Goal: Task Accomplishment & Management: Use online tool/utility

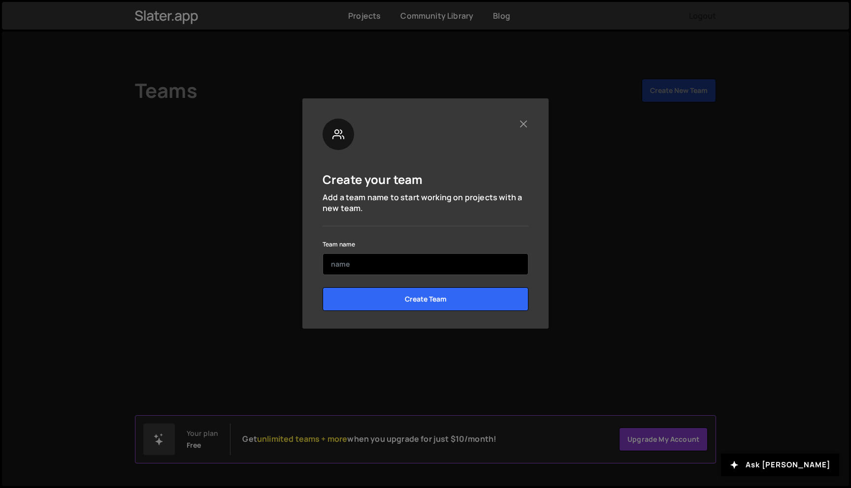
click at [367, 265] on input "text" at bounding box center [425, 264] width 206 height 22
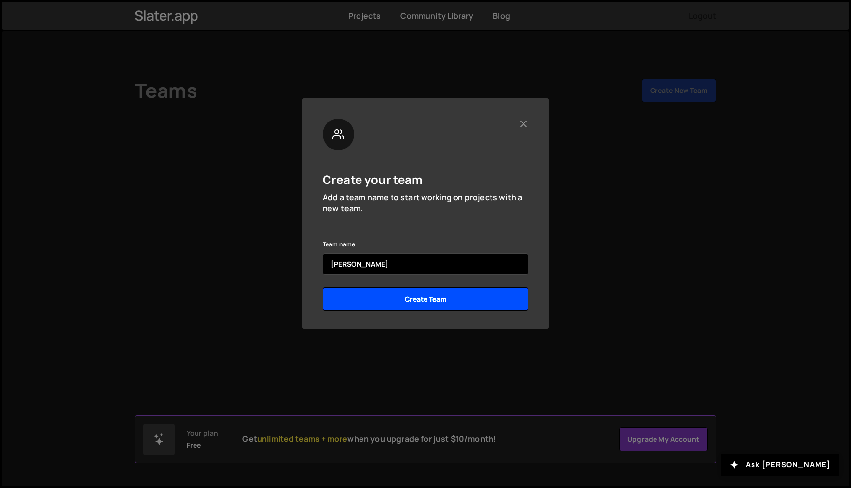
type input "[PERSON_NAME]"
click at [414, 296] on input "Create Team" at bounding box center [425, 299] width 206 height 24
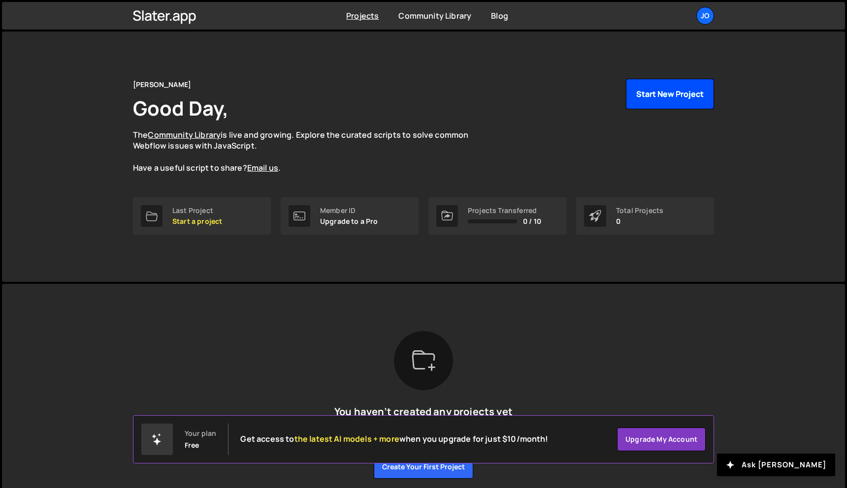
click at [643, 92] on button "Start New Project" at bounding box center [670, 94] width 88 height 31
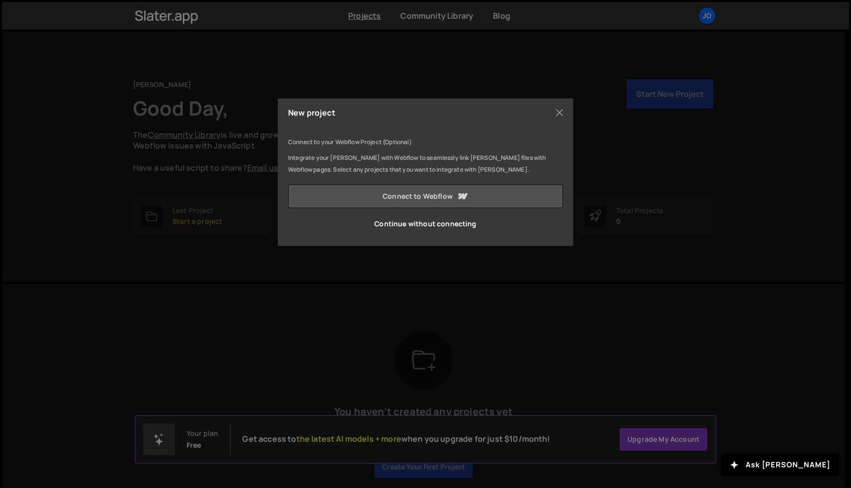
click at [457, 199] on icon at bounding box center [462, 196] width 12 height 12
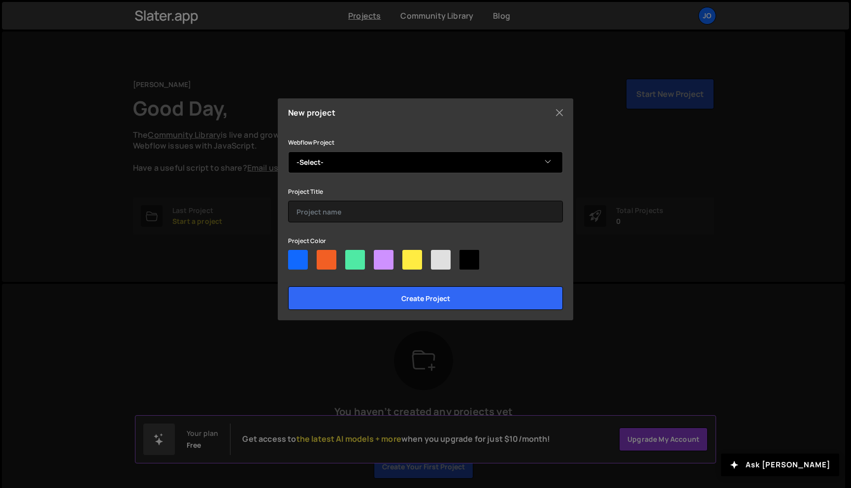
click at [447, 170] on select "-Select- GT3 RS" at bounding box center [425, 163] width 275 height 22
select select "667178b80d7b463110f91053"
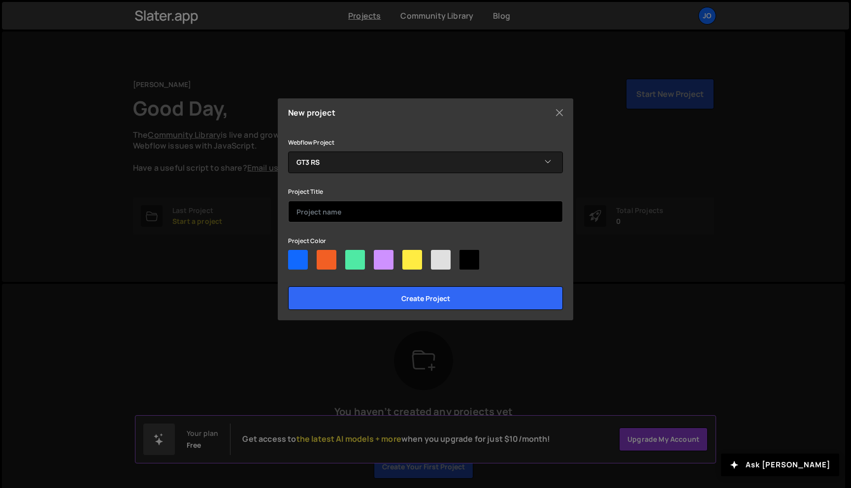
click at [399, 211] on input "text" at bounding box center [425, 212] width 275 height 22
type input "GT3 RS"
click at [303, 261] on div at bounding box center [298, 260] width 20 height 20
click at [294, 256] on input"] "radio" at bounding box center [291, 253] width 6 height 6
radio input"] "true"
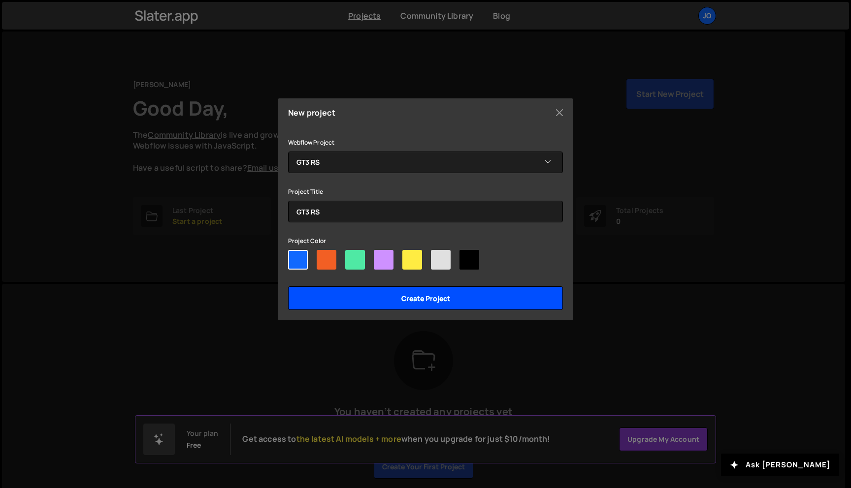
click at [354, 293] on input "Create project" at bounding box center [425, 298] width 275 height 24
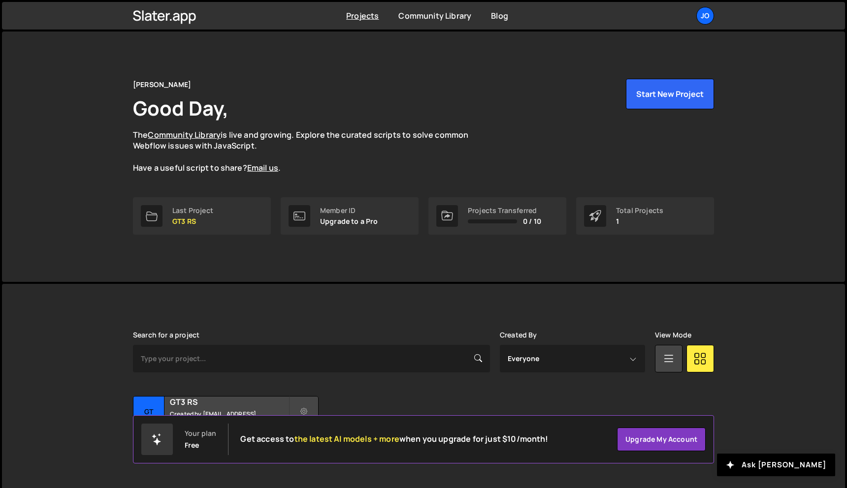
scroll to position [18, 0]
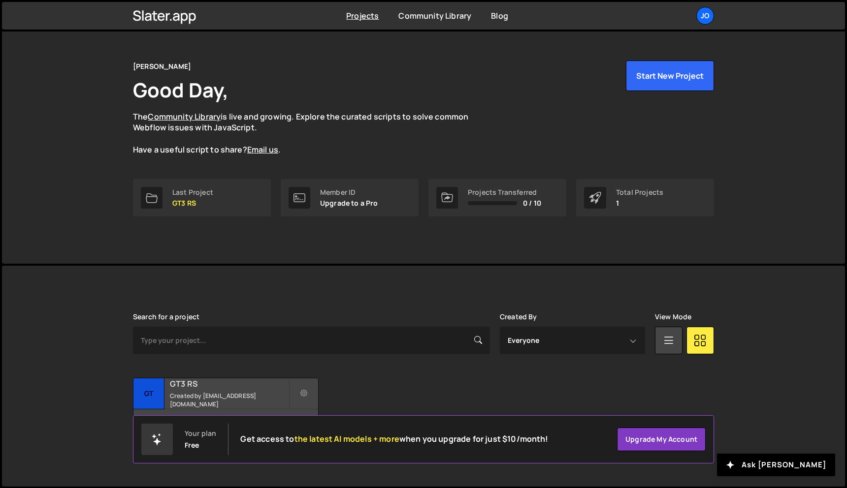
click at [262, 396] on small "Created by josmoerkerken@gmail.com" at bounding box center [229, 400] width 119 height 17
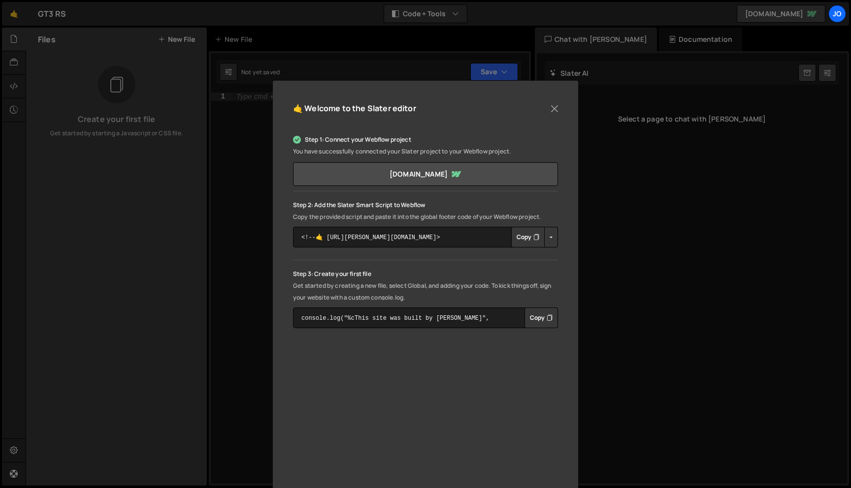
scroll to position [31, 0]
click at [445, 236] on textarea "<!--🤙 https://slater.app/16836.js--> <script>document.addEventListener("DOMCont…" at bounding box center [425, 236] width 265 height 21
click at [521, 236] on button "Copy" at bounding box center [527, 236] width 33 height 21
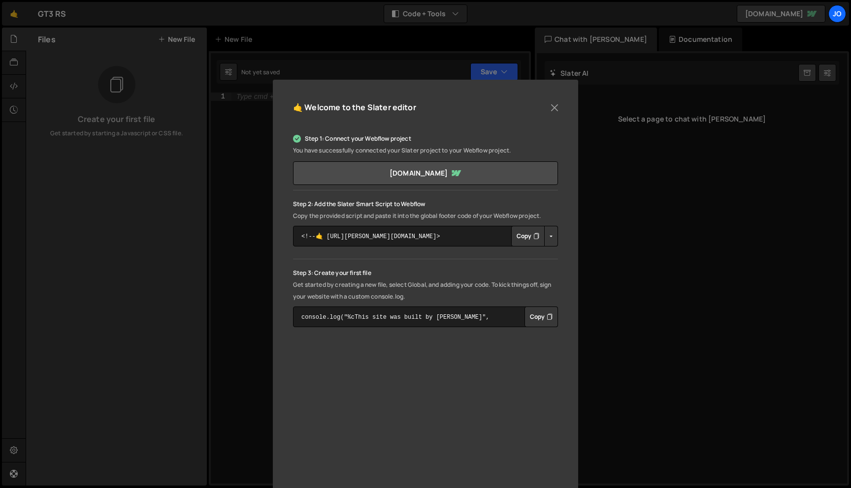
click at [530, 239] on button "Copy" at bounding box center [527, 236] width 33 height 21
click at [442, 236] on textarea "<!--🤙 https://slater.app/16836.js--> <script>document.addEventListener("DOMCont…" at bounding box center [425, 236] width 265 height 21
click at [442, 236] on textarea "<!--🤙 [URL][PERSON_NAME][DOMAIN_NAME]> <script>document.addEventListener("DOMCo…" at bounding box center [425, 236] width 265 height 21
click at [404, 239] on textarea "<!--🤙 [URL][PERSON_NAME][DOMAIN_NAME]> <script>document.addEventListener("DOMCo…" at bounding box center [425, 236] width 265 height 21
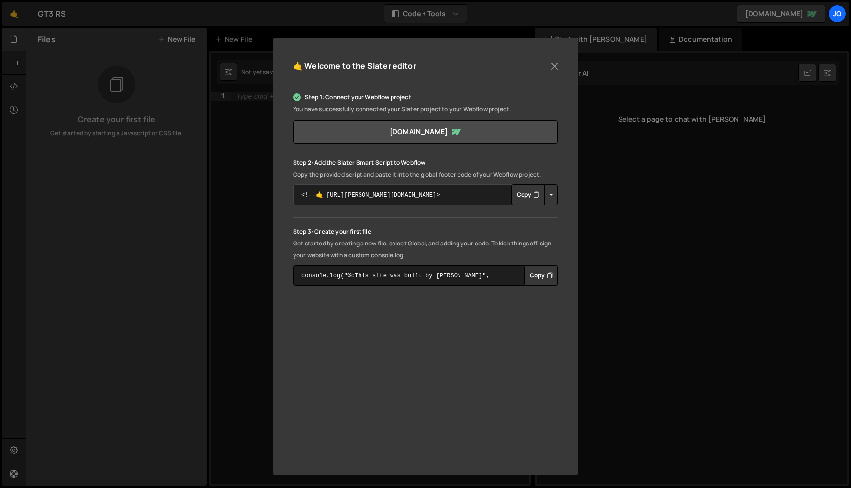
scroll to position [72, 0]
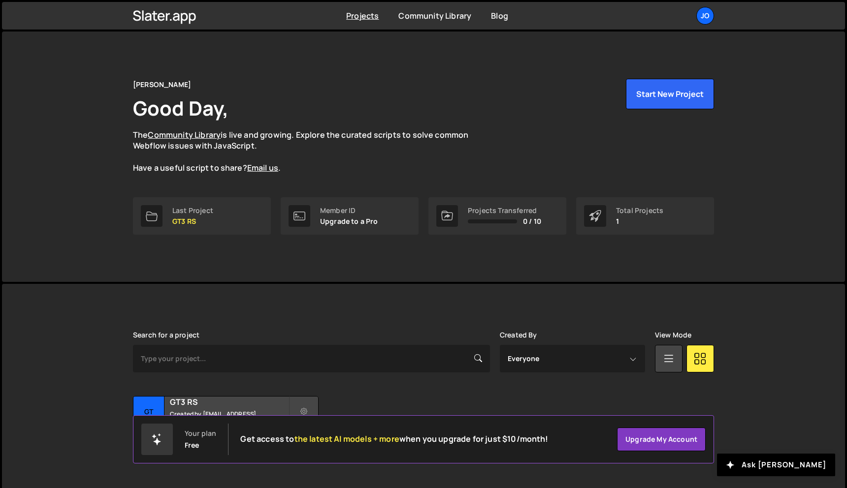
scroll to position [18, 0]
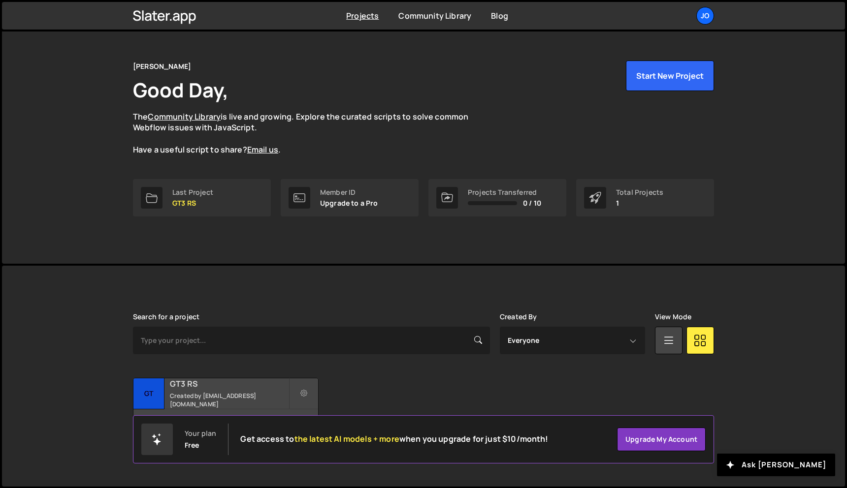
click at [233, 389] on h2 "GT3 RS" at bounding box center [229, 384] width 119 height 11
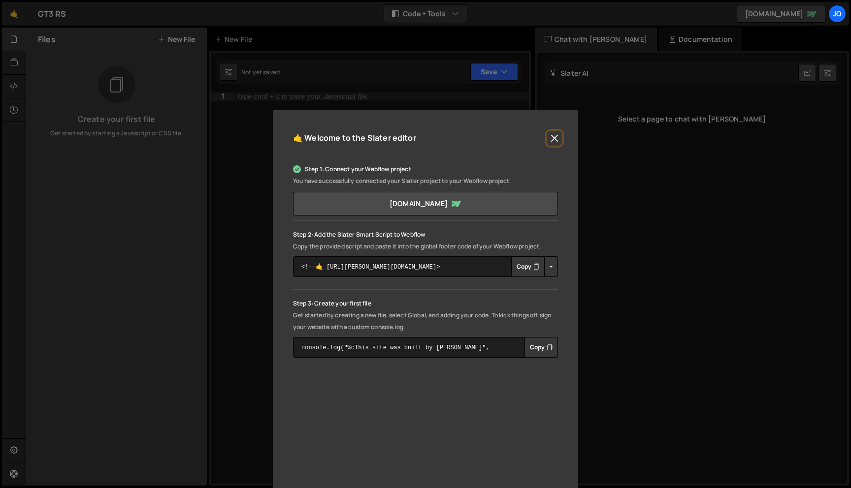
click at [551, 139] on button "Close" at bounding box center [554, 138] width 15 height 15
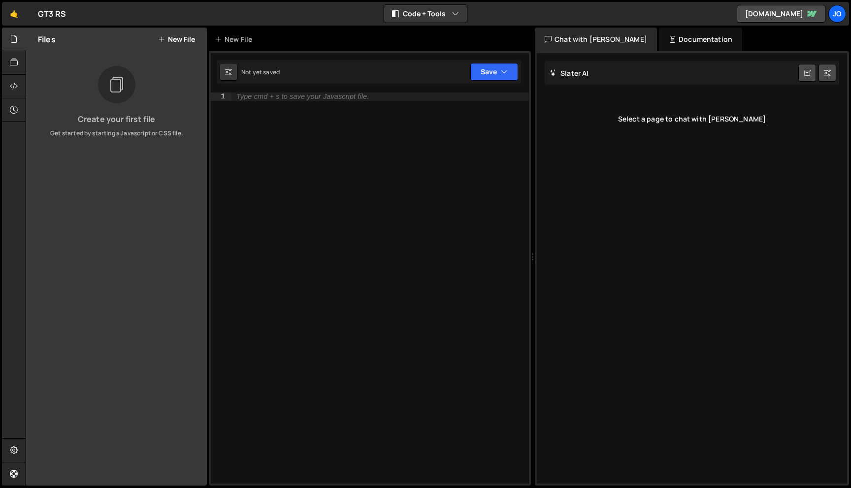
click at [331, 137] on div "Type cmd + s to save your Javascript file." at bounding box center [379, 297] width 297 height 408
click at [21, 62] on div at bounding box center [23, 63] width 4 height 8
click at [13, 65] on icon at bounding box center [14, 62] width 8 height 11
click at [13, 47] on div at bounding box center [14, 40] width 24 height 24
click at [16, 88] on icon at bounding box center [14, 86] width 8 height 11
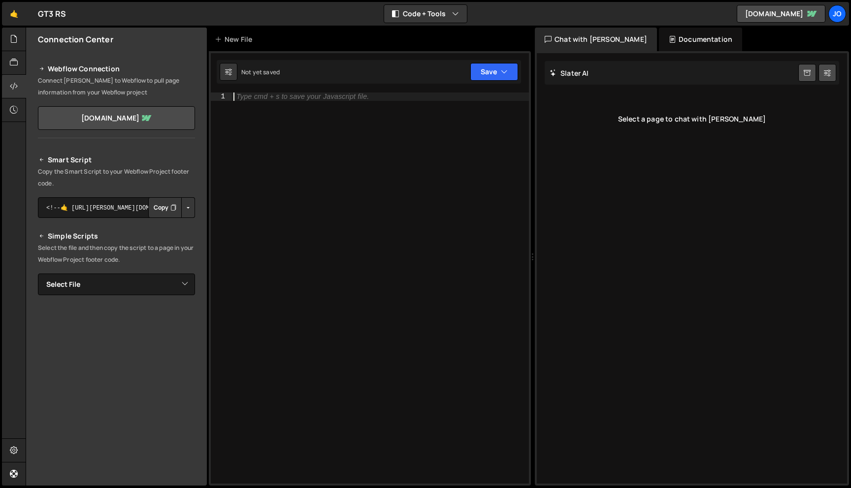
click at [293, 142] on div "Type cmd + s to save your Javascript file." at bounding box center [379, 297] width 297 height 408
click at [337, 230] on div "Type cmd + s to save your Javascript file." at bounding box center [379, 297] width 297 height 408
paste textarea "</script>"
type textarea "</script>"
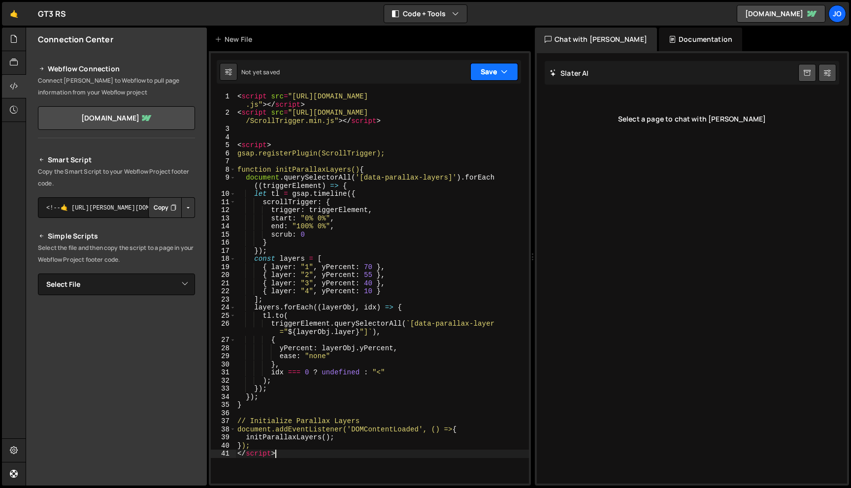
click at [493, 74] on button "Save" at bounding box center [494, 72] width 48 height 18
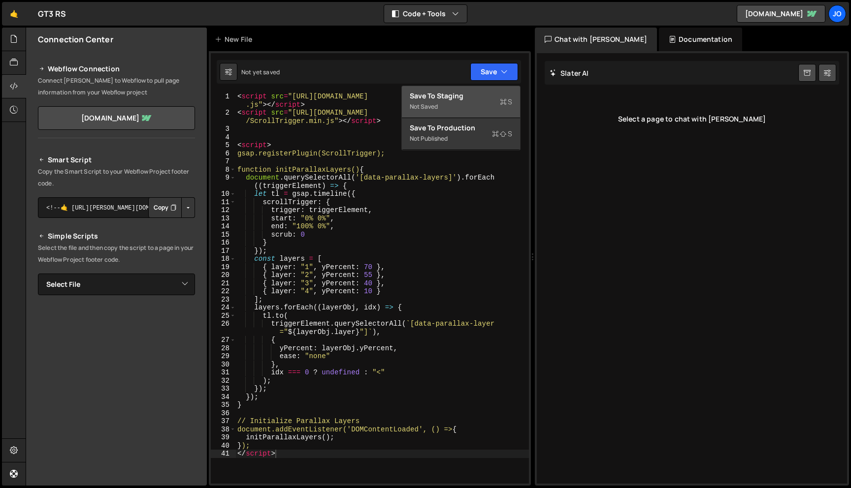
click at [466, 108] on div "Not saved" at bounding box center [461, 107] width 102 height 12
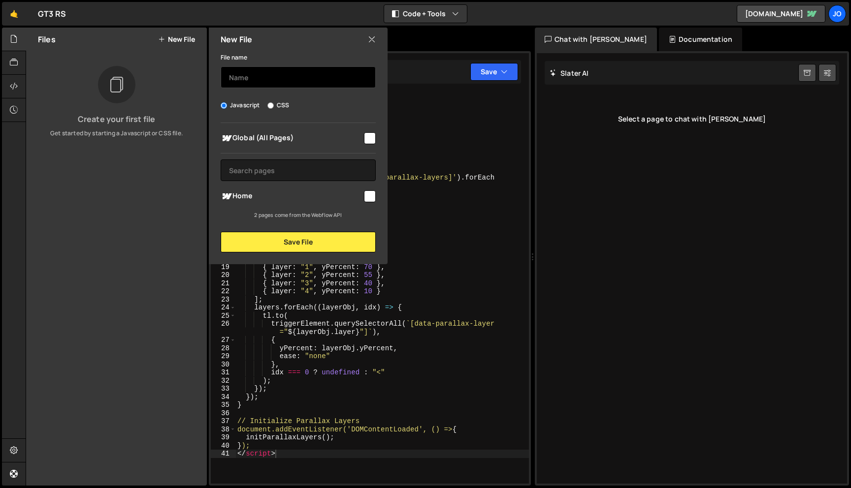
click at [314, 77] on input "text" at bounding box center [298, 77] width 155 height 22
type input "Parallax"
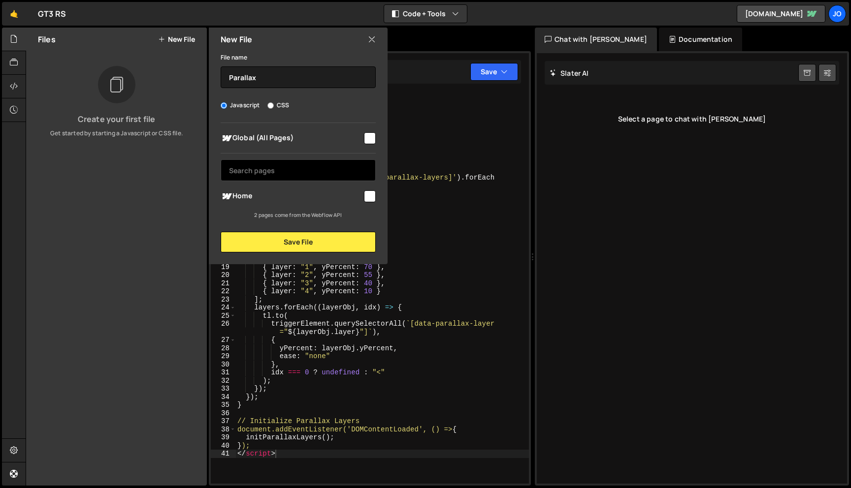
click at [312, 167] on input "text" at bounding box center [298, 170] width 155 height 22
click at [339, 143] on span "Global (All Pages)" at bounding box center [292, 138] width 142 height 12
click at [371, 143] on input "checkbox" at bounding box center [370, 138] width 12 height 12
checkbox input "false"
click at [373, 200] on input "checkbox" at bounding box center [370, 196] width 12 height 12
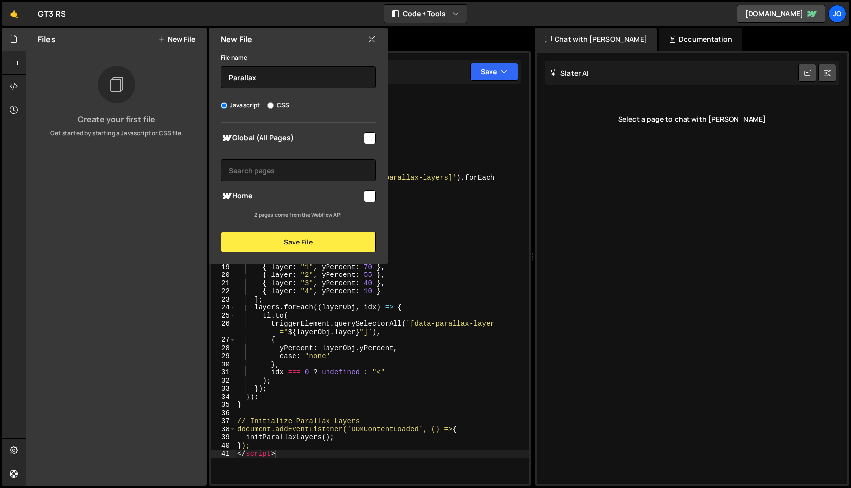
checkbox input "true"
click at [319, 245] on button "Save File" at bounding box center [298, 242] width 155 height 21
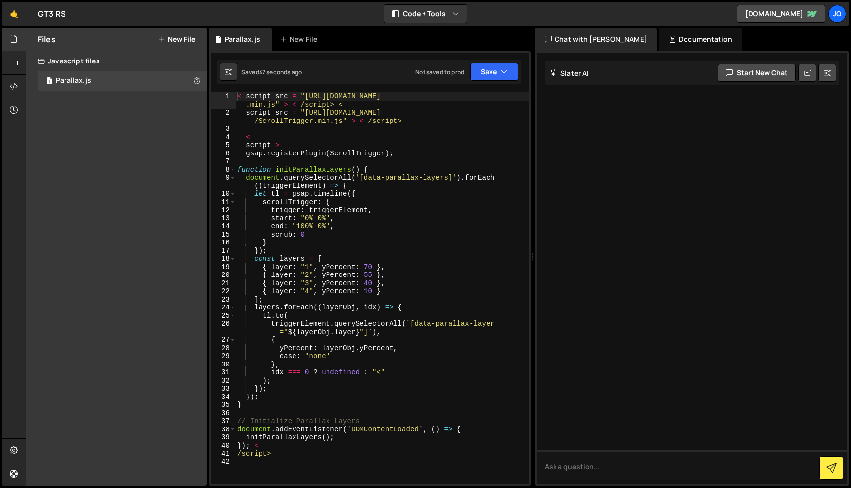
click at [413, 139] on div "< script src = "https://cdn.jsdelivr.net/npm/gsap@3.12.5/dist/gsap .min.js" > <…" at bounding box center [381, 301] width 293 height 416
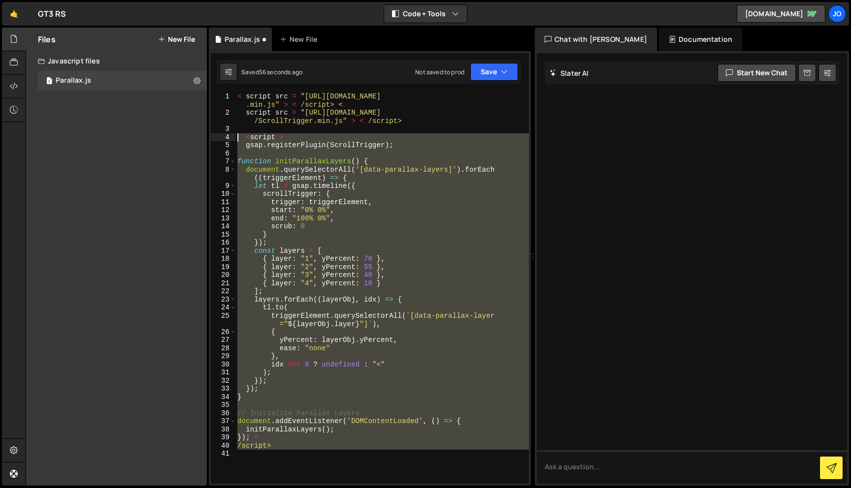
drag, startPoint x: 314, startPoint y: 455, endPoint x: 234, endPoint y: 135, distance: 329.7
click at [234, 135] on div "<script > 1 2 3 4 5 6 7 8 9 10 11 12 13 14 15 16 17 18 19 20 21 22 23 24 25 26 …" at bounding box center [370, 288] width 318 height 391
type textarea "<script > gsap.registerPlugin(ScrollTrigger);"
click at [314, 442] on div "< script src = "https://cdn.jsdelivr.net/npm/gsap@3.12.5/dist/gsap .min.js" > <…" at bounding box center [381, 288] width 293 height 391
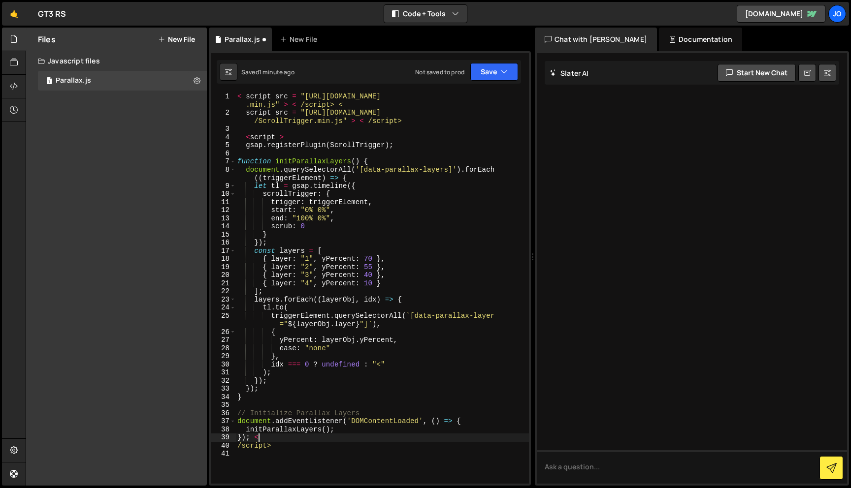
type textarea "/script>"
click at [318, 132] on div "< script src = "https://cdn.jsdelivr.net/npm/gsap@3.12.5/dist/gsap .min.js" > <…" at bounding box center [381, 301] width 293 height 416
type textarea "<script >"
click at [249, 147] on div "< script src = "https://cdn.jsdelivr.net/npm/gsap@3.12.5/dist/gsap .min.js" > <…" at bounding box center [381, 301] width 293 height 416
click at [484, 72] on button "Save" at bounding box center [494, 72] width 48 height 18
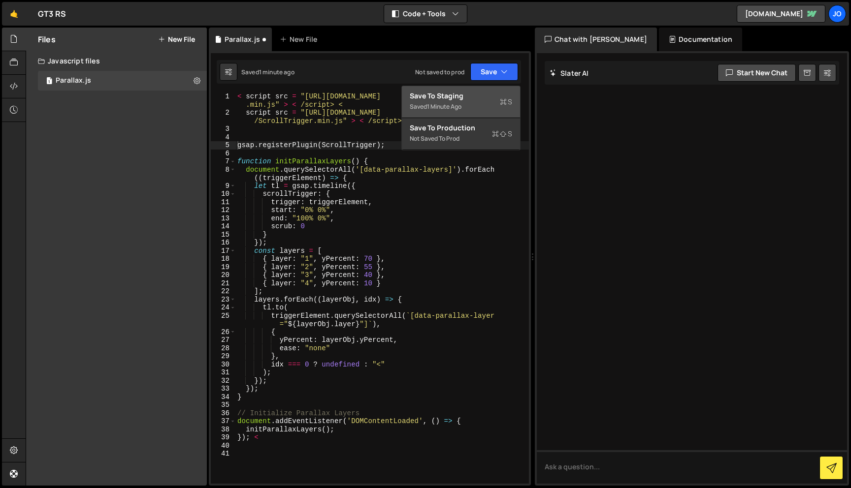
click at [469, 99] on div "Save to Staging S" at bounding box center [461, 96] width 102 height 10
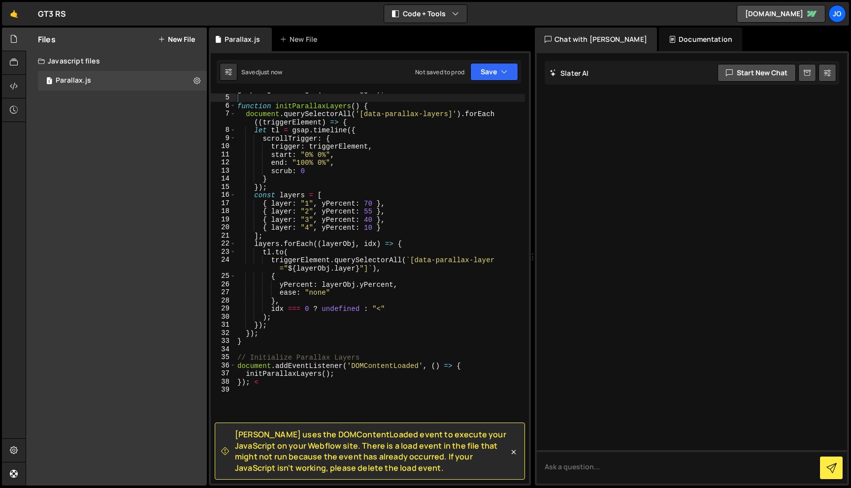
scroll to position [40, 0]
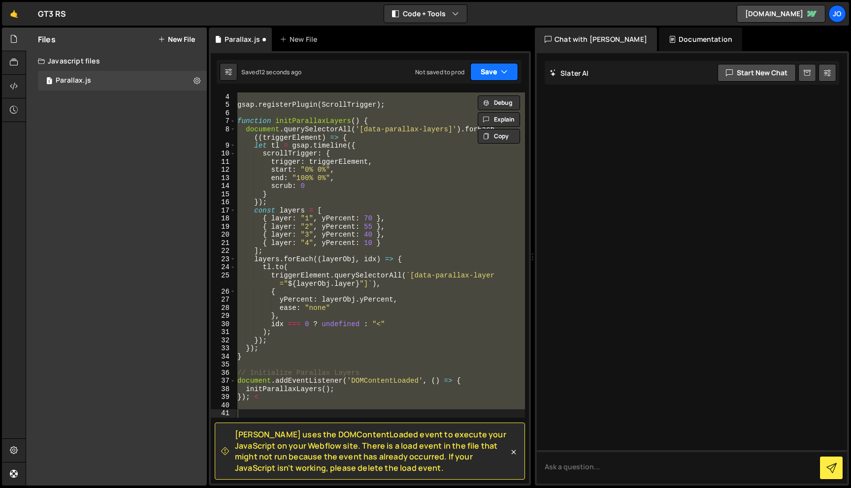
click at [499, 73] on button "Save" at bounding box center [494, 72] width 48 height 18
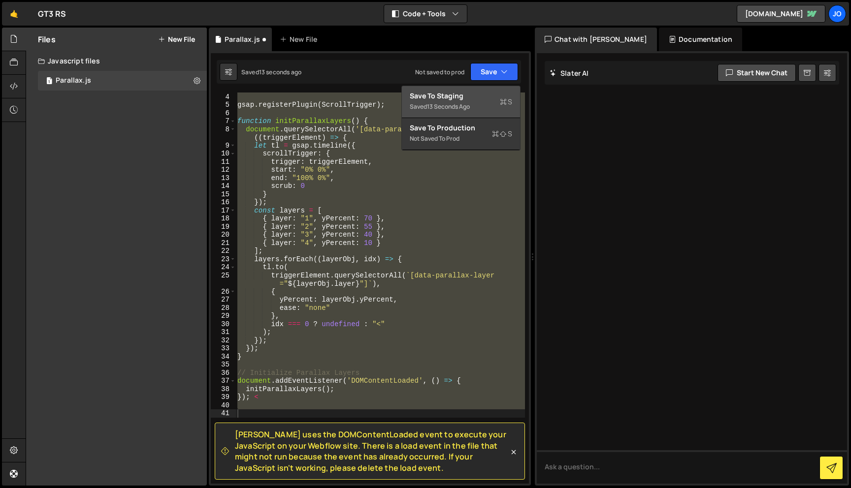
click at [472, 105] on div "Saved 13 seconds ago" at bounding box center [461, 107] width 102 height 12
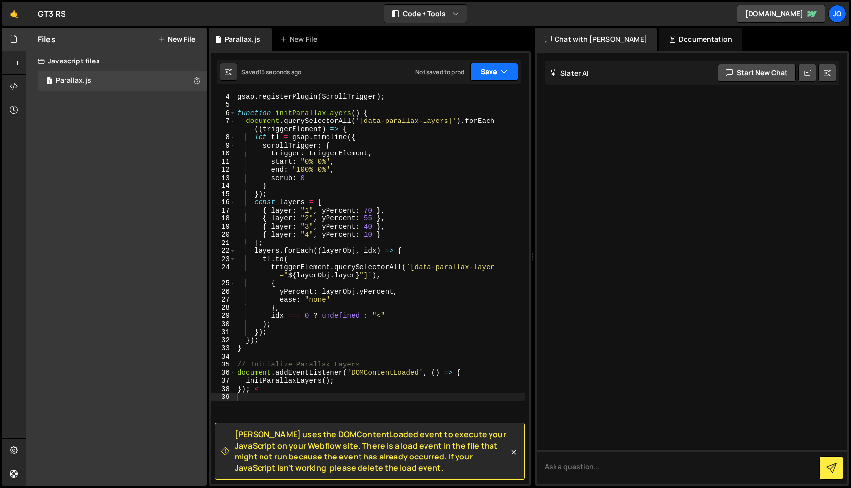
click at [511, 71] on button "Save" at bounding box center [494, 72] width 48 height 18
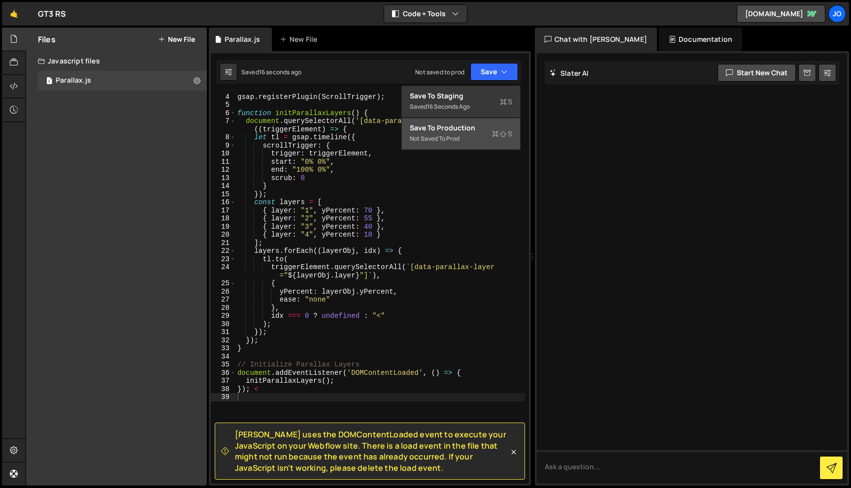
click at [468, 133] on div "Not saved to prod" at bounding box center [461, 139] width 102 height 12
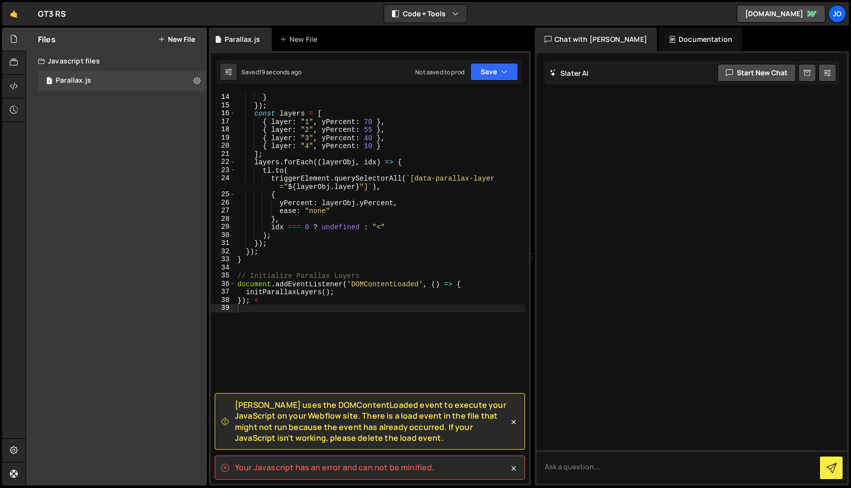
scroll to position [148, 0]
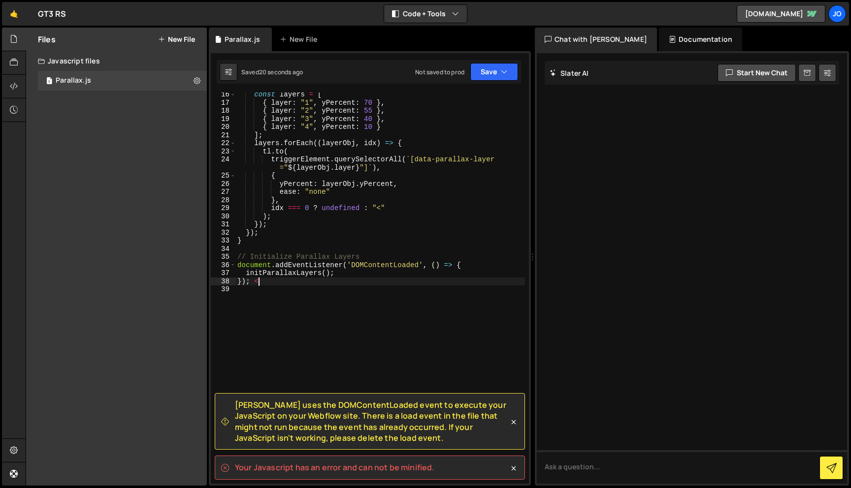
click at [385, 282] on div "const layers = [ { layer : "1" , yPercent : 70 } , { layer : "2" , yPercent : 5…" at bounding box center [379, 295] width 289 height 408
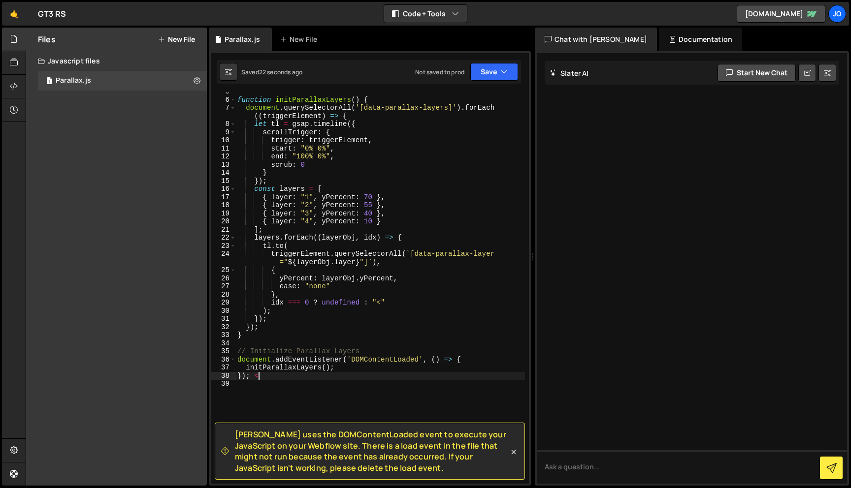
type textarea "}); <"
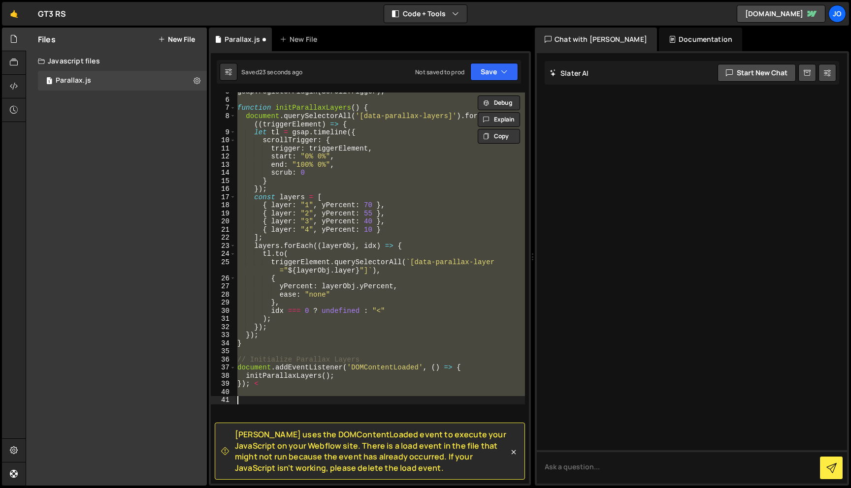
type textarea "gsap.registerPlugin(ScrollTrigger);"
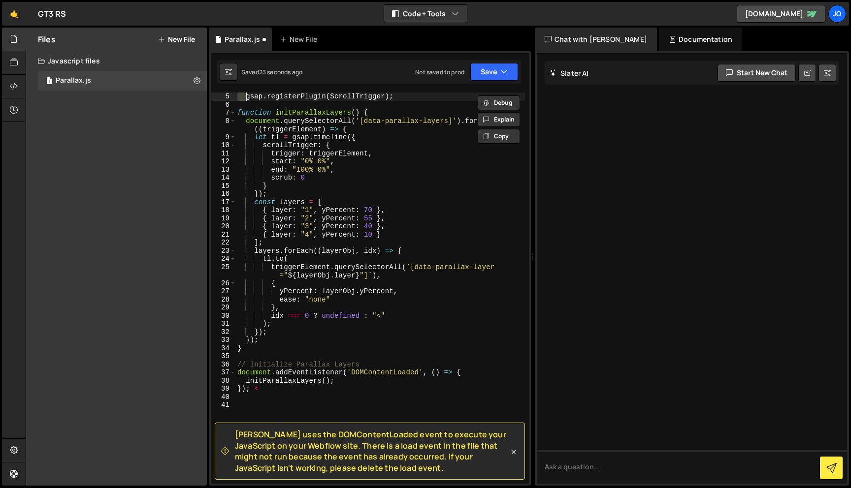
scroll to position [49, 0]
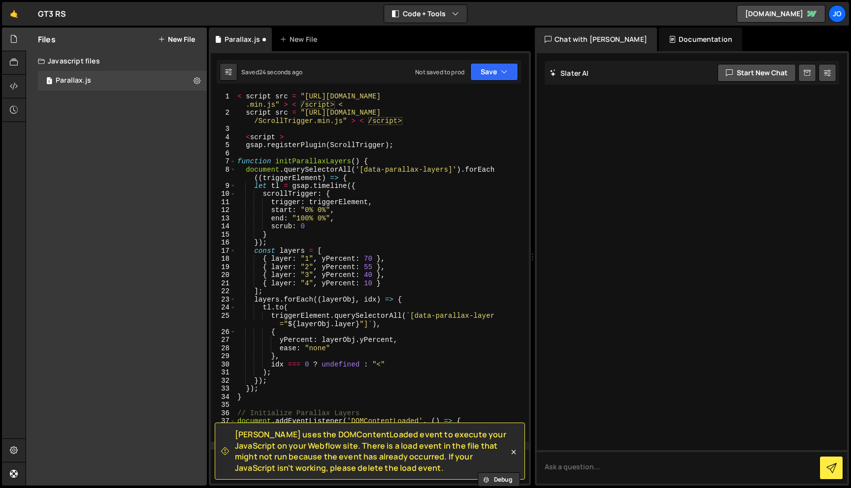
type textarea "< script >"
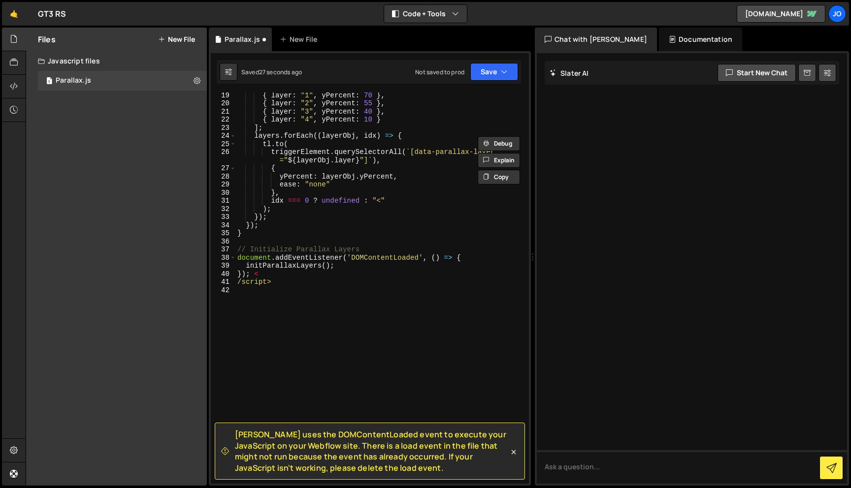
scroll to position [172, 0]
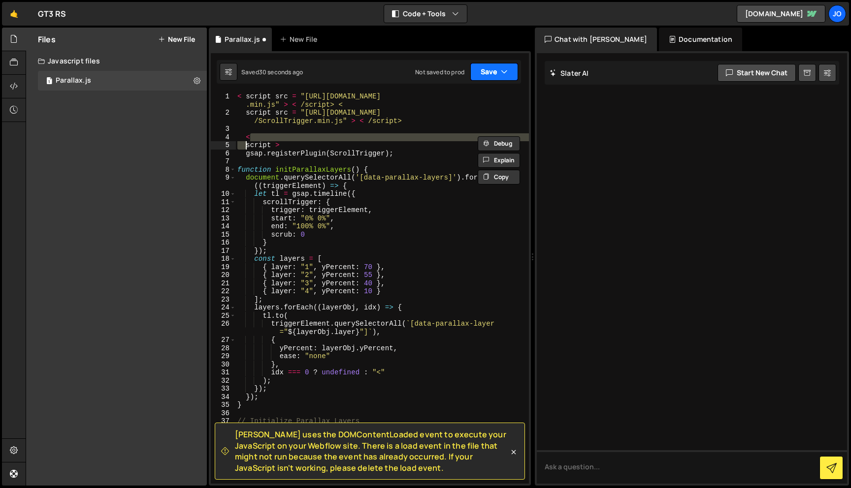
click at [500, 78] on button "Save" at bounding box center [494, 72] width 48 height 18
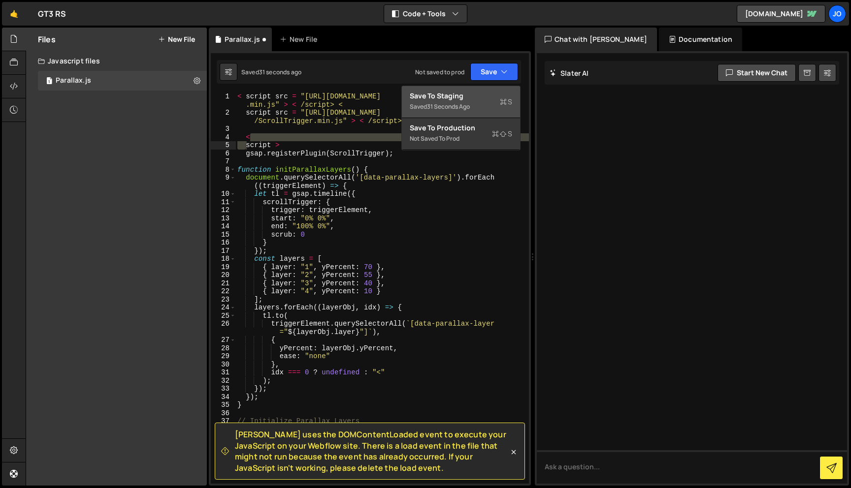
click at [477, 103] on div "Saved 31 seconds ago" at bounding box center [461, 107] width 102 height 12
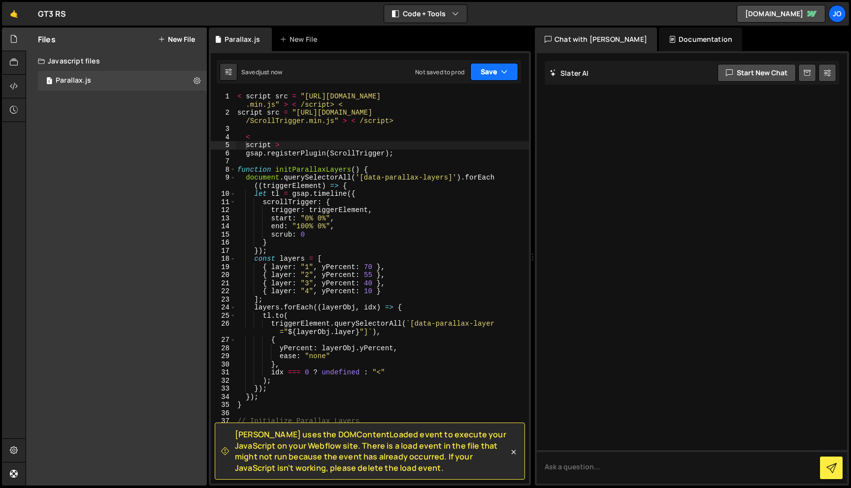
click at [512, 77] on button "Save" at bounding box center [494, 72] width 48 height 18
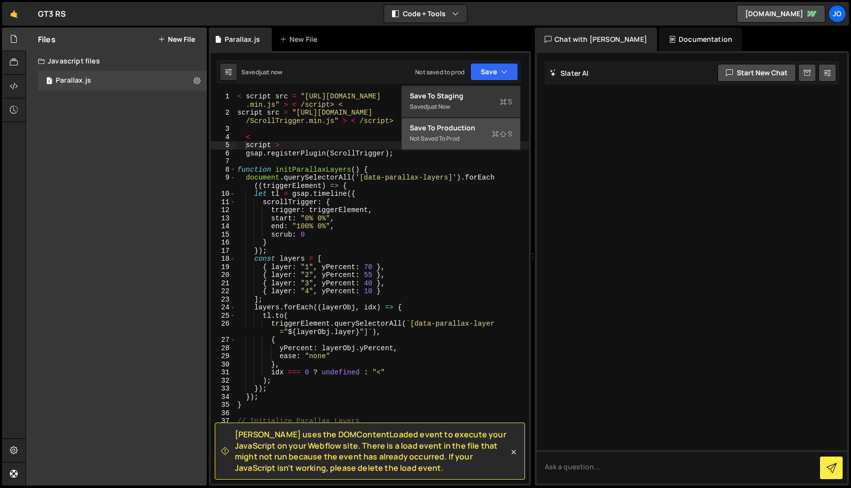
click at [466, 128] on div "Save to Production S" at bounding box center [461, 128] width 102 height 10
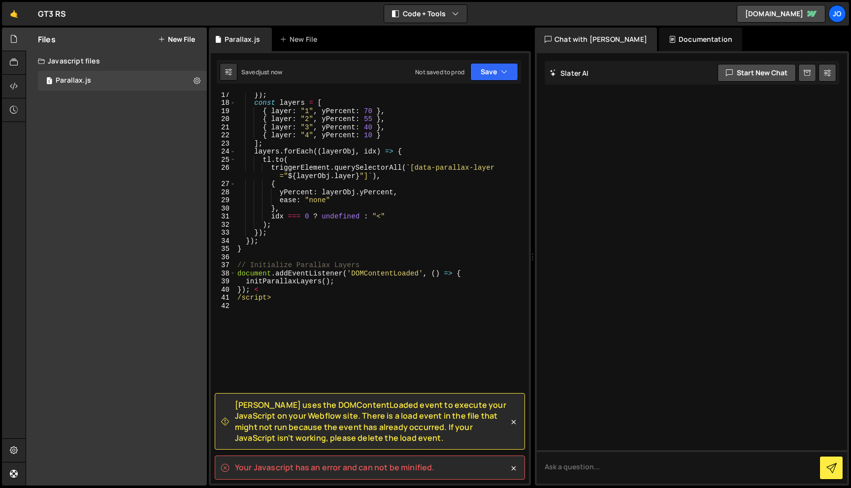
scroll to position [174, 0]
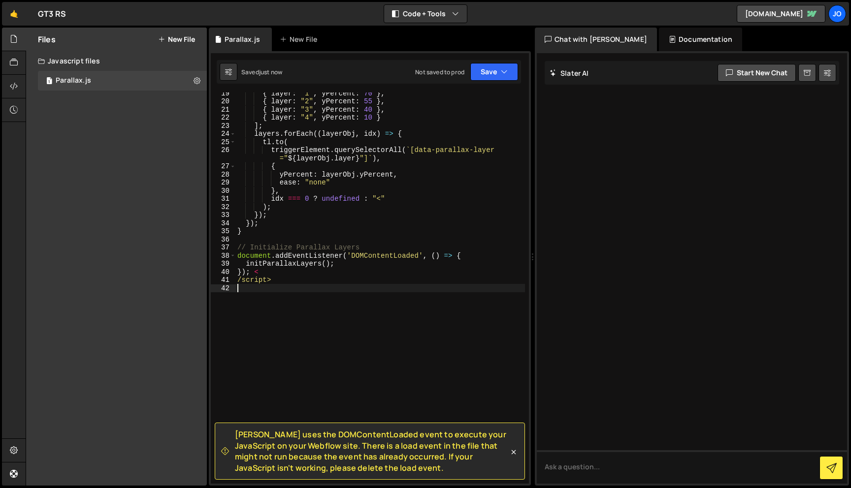
click at [359, 296] on div "{ layer : "1" , yPercent : 70 } , { layer : "2" , yPercent : 55 } , { layer : "…" at bounding box center [379, 293] width 289 height 408
type textarea "< script src = "https://cdn.jsdelivr.net/npm/gsap@3.12.5/dist/gsap.min.js" > < …"
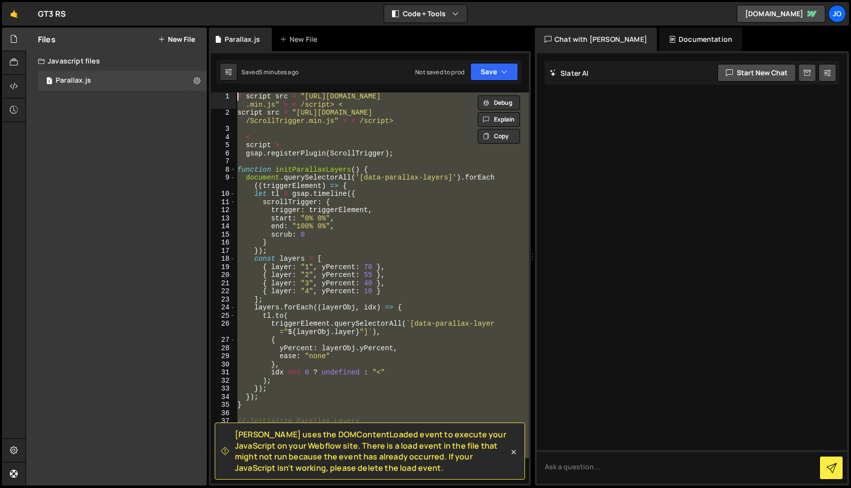
click at [399, 131] on div "< script src = "https://cdn.jsdelivr.net/npm/gsap@3.12.5/dist/gsap .min.js" > <…" at bounding box center [381, 288] width 293 height 391
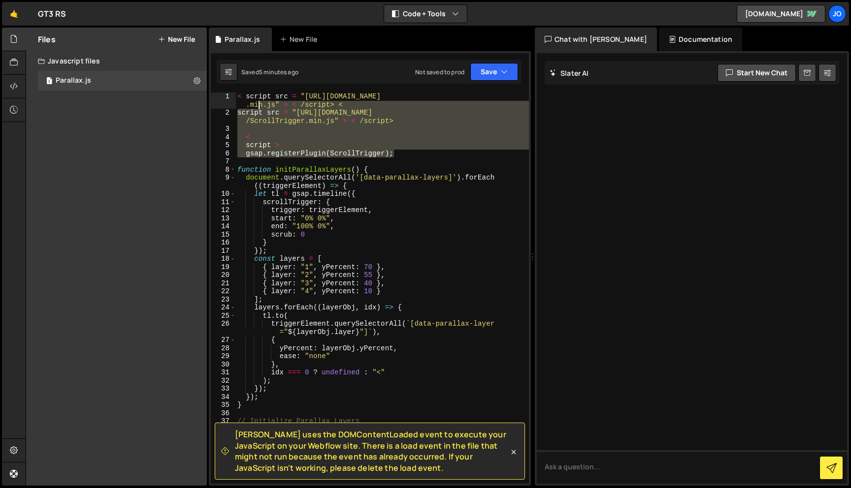
drag, startPoint x: 406, startPoint y: 153, endPoint x: 199, endPoint y: 34, distance: 238.3
click at [199, 34] on div "Files New File Create your first file Get started by starting a Javascript or C…" at bounding box center [438, 257] width 825 height 459
type textarea "< script src = "https://cdn.jsdelivr.net/npm/gsap@3.12.5/dist/gsap.min.js" > < …"
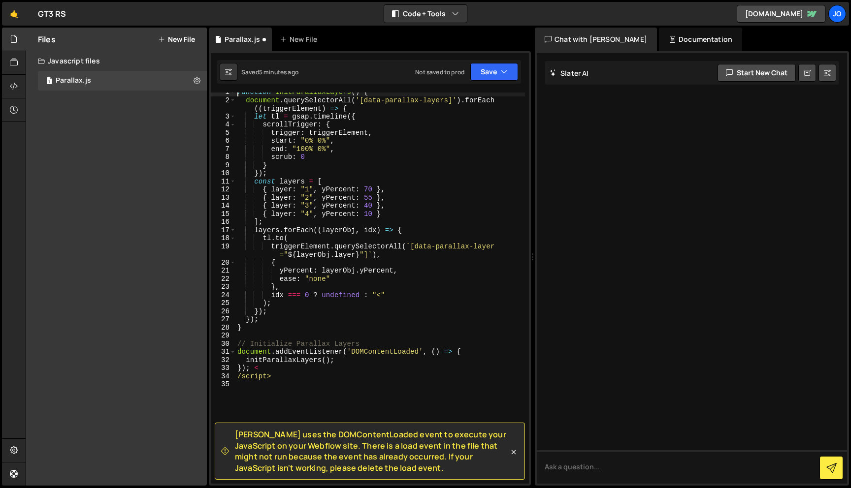
scroll to position [0, 0]
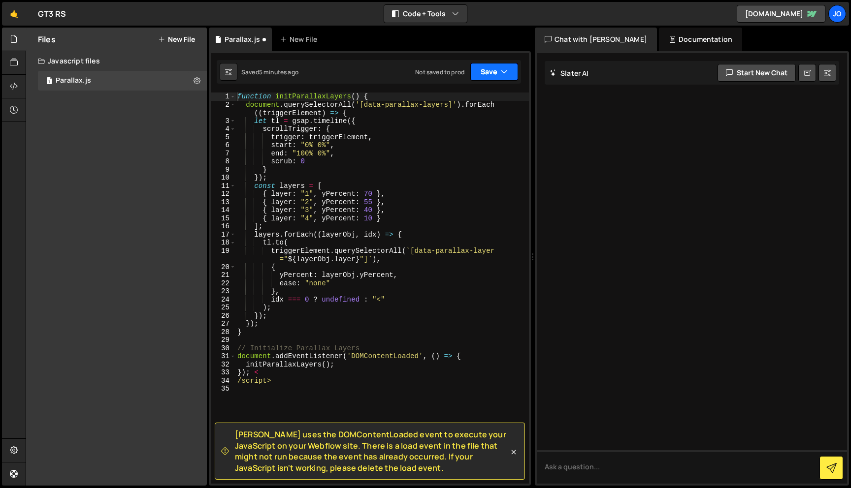
click at [486, 80] on button "Save" at bounding box center [494, 72] width 48 height 18
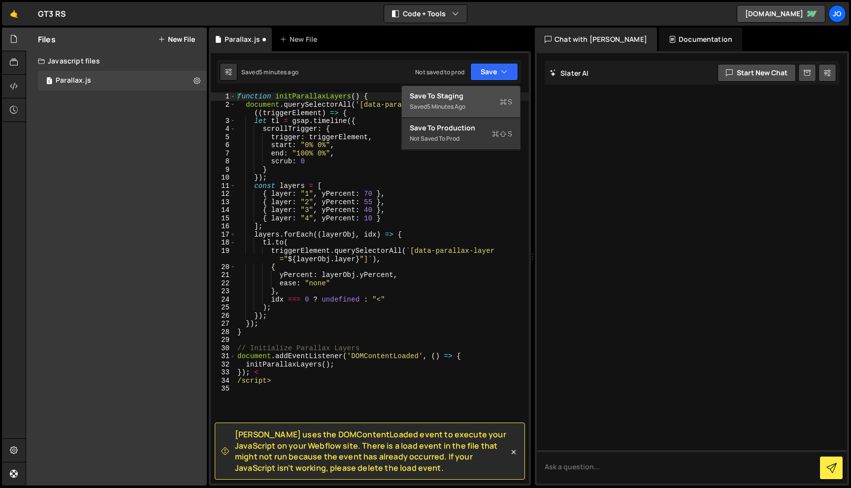
click at [473, 102] on div "Saved 5 minutes ago" at bounding box center [461, 107] width 102 height 12
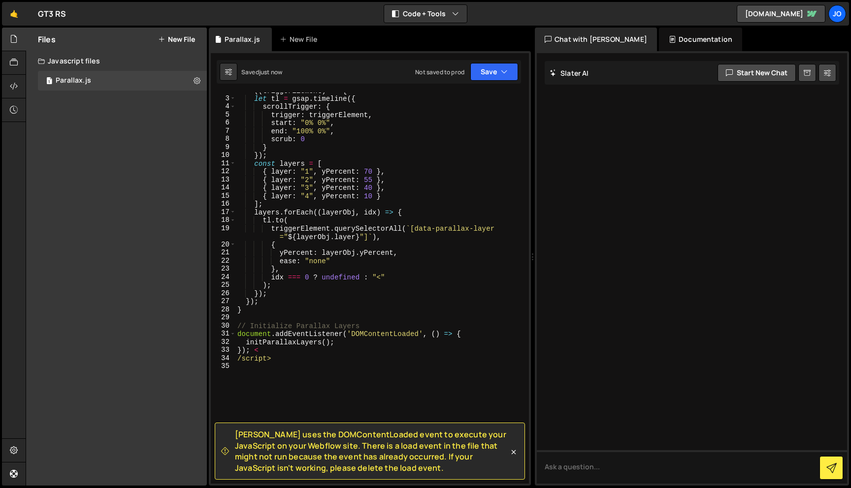
scroll to position [31, 0]
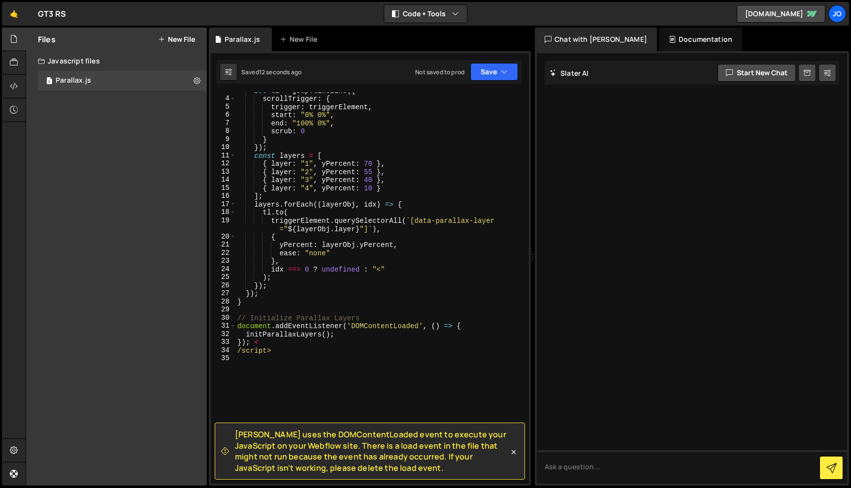
click at [359, 353] on div "let tl = gsap . timeline ({ scrollTrigger : { trigger : triggerElement , start …" at bounding box center [379, 291] width 289 height 408
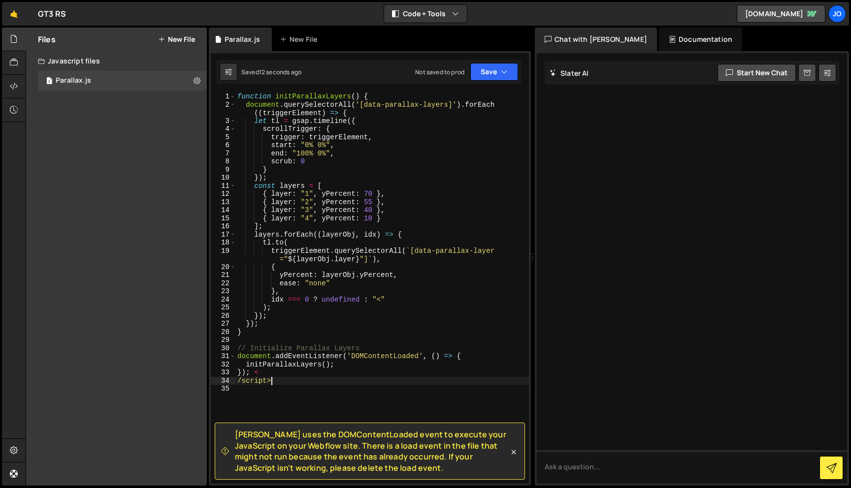
scroll to position [0, 0]
click at [513, 73] on button "Save" at bounding box center [494, 72] width 48 height 18
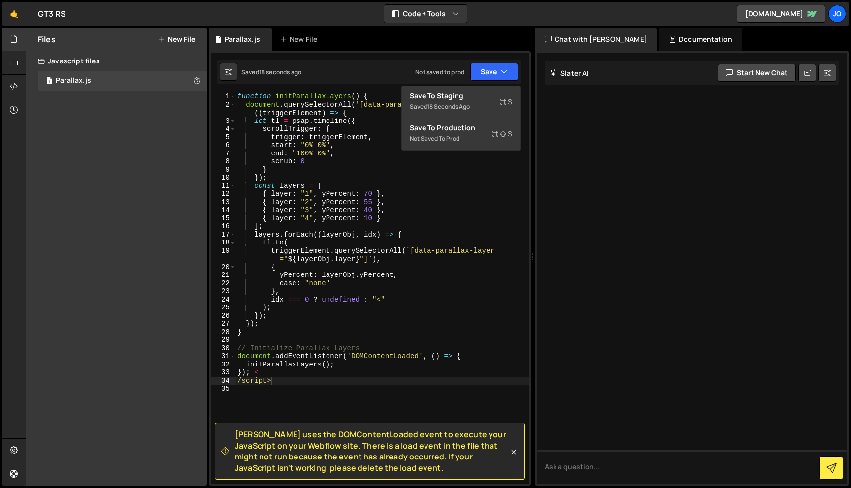
type textarea "const layers = ["
click at [442, 187] on div "function initParallaxLayers ( ) { document . querySelectorAll ( '[data-parallax…" at bounding box center [381, 297] width 293 height 408
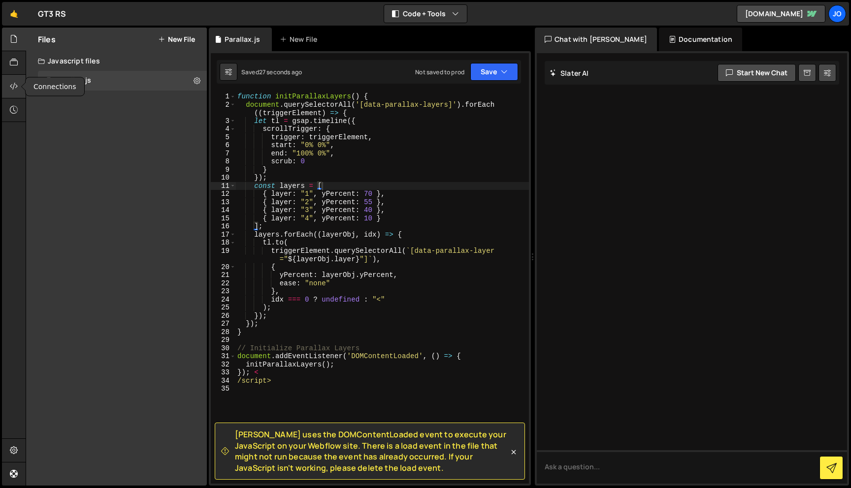
click at [18, 87] on icon at bounding box center [14, 86] width 8 height 11
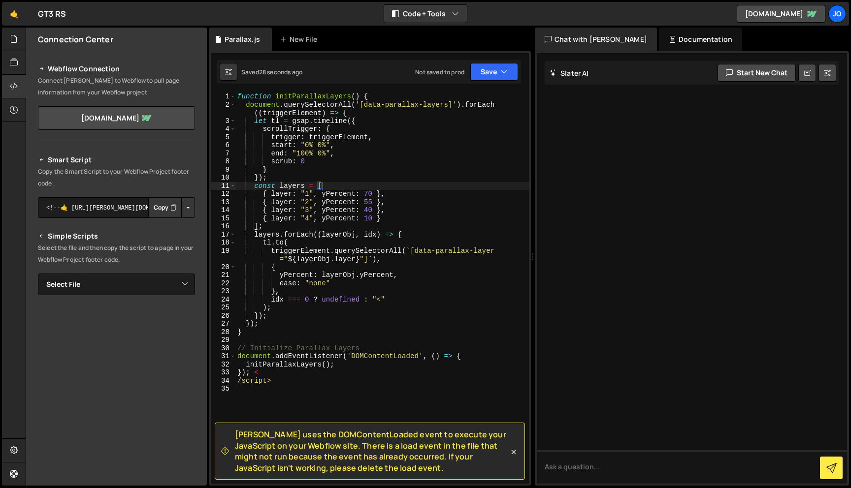
scroll to position [1, 0]
click at [125, 120] on link "spline-75999d.webflow.io" at bounding box center [116, 117] width 157 height 24
click at [126, 205] on textarea "<!--🤙 https://slater.app/16836.js--> <script>document.addEventListener("DOMCont…" at bounding box center [116, 206] width 157 height 21
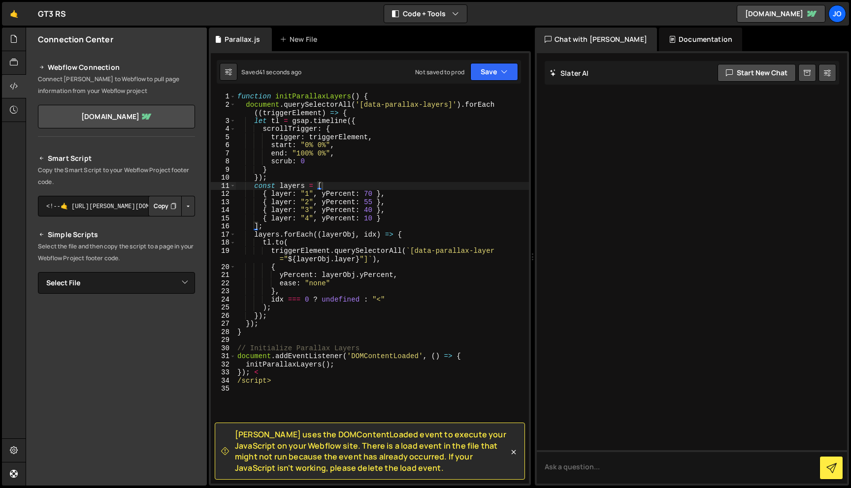
click at [143, 255] on p "Select the file and then copy the script to a page in your Webflow Project foot…" at bounding box center [116, 253] width 157 height 24
click at [155, 275] on select "Select File Parallax.js" at bounding box center [116, 283] width 157 height 22
select select "46021"
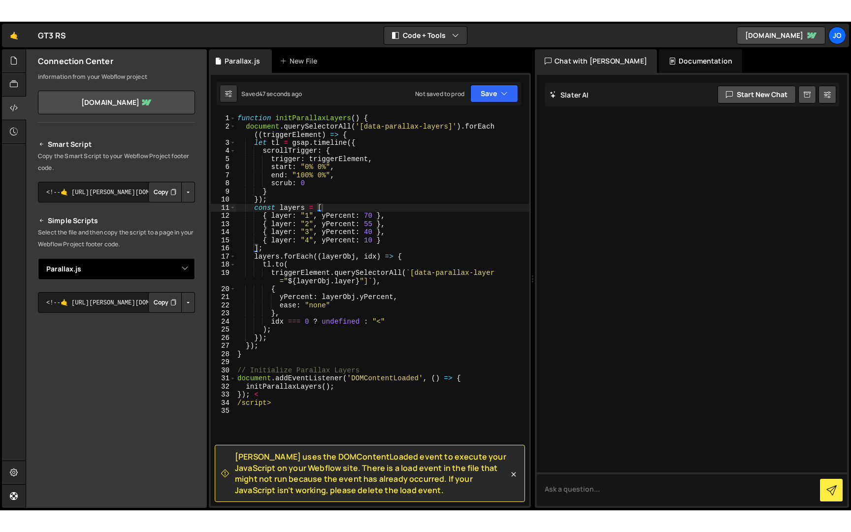
scroll to position [43, 0]
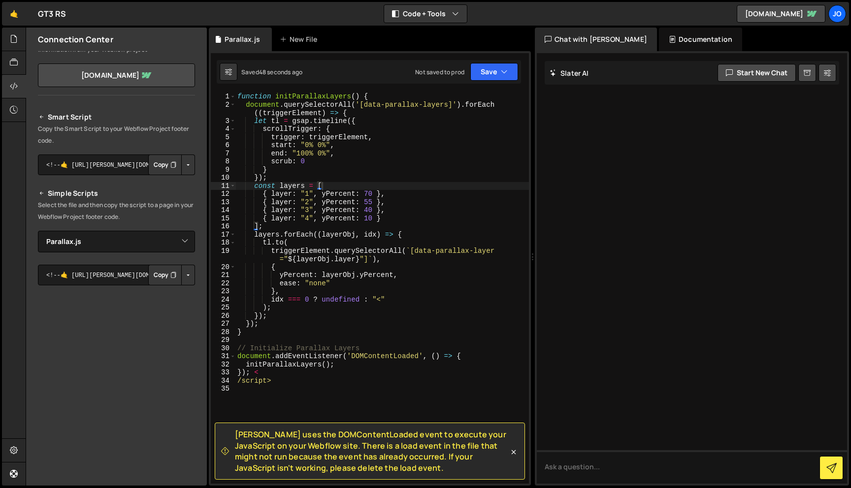
click at [155, 277] on button "Copy" at bounding box center [164, 275] width 33 height 21
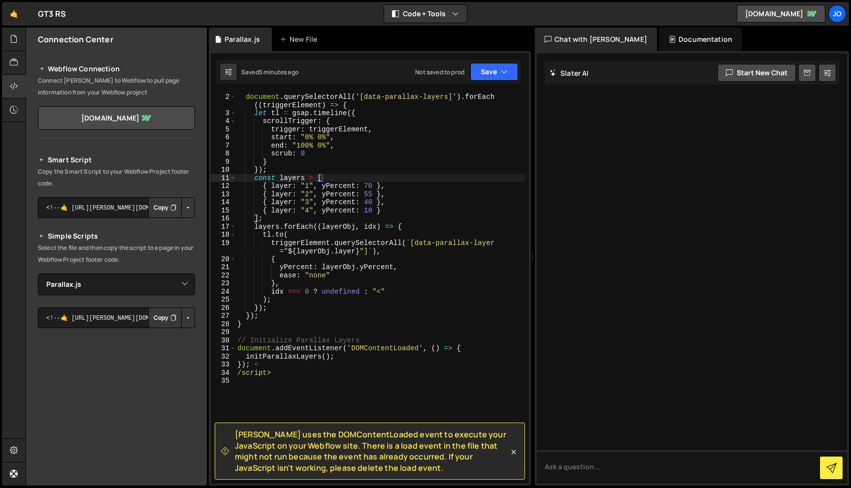
scroll to position [0, 0]
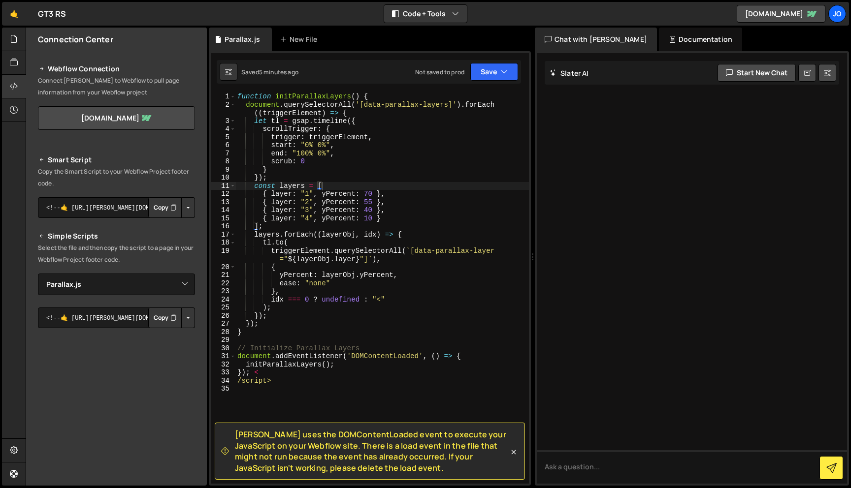
click at [159, 210] on button "Copy" at bounding box center [164, 207] width 33 height 21
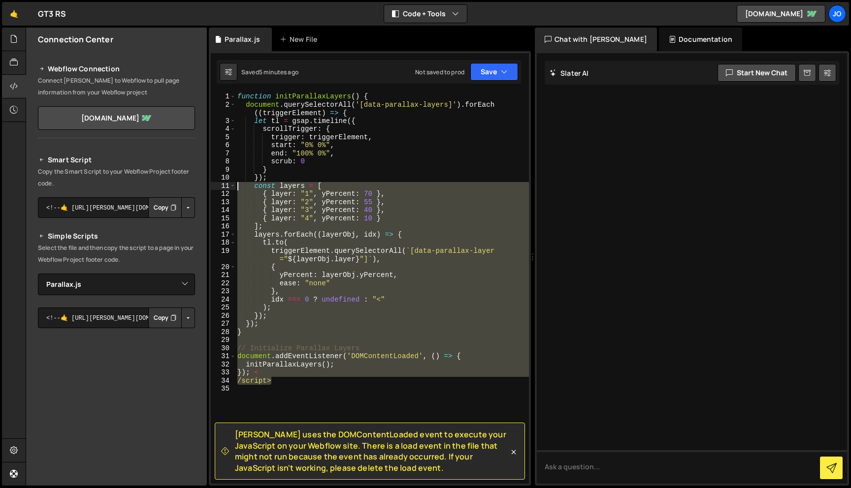
drag, startPoint x: 319, startPoint y: 383, endPoint x: 195, endPoint y: 49, distance: 356.8
click at [195, 49] on div "Files New File Create your first file Get started by starting a Javascript or C…" at bounding box center [438, 257] width 825 height 459
type textarea "function initParallaxLayers() { document.querySelectorAll('[data-parallax-layer…"
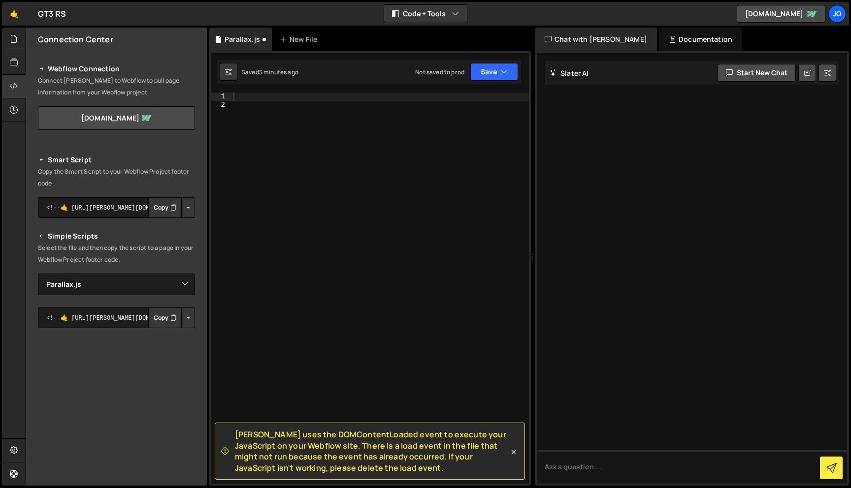
click at [342, 202] on div at bounding box center [379, 297] width 297 height 408
click at [389, 268] on div "console . log ( 'Hello world' )" at bounding box center [379, 297] width 297 height 408
type textarea "console.log('Hello world')"
click at [488, 69] on button "Save" at bounding box center [494, 72] width 48 height 18
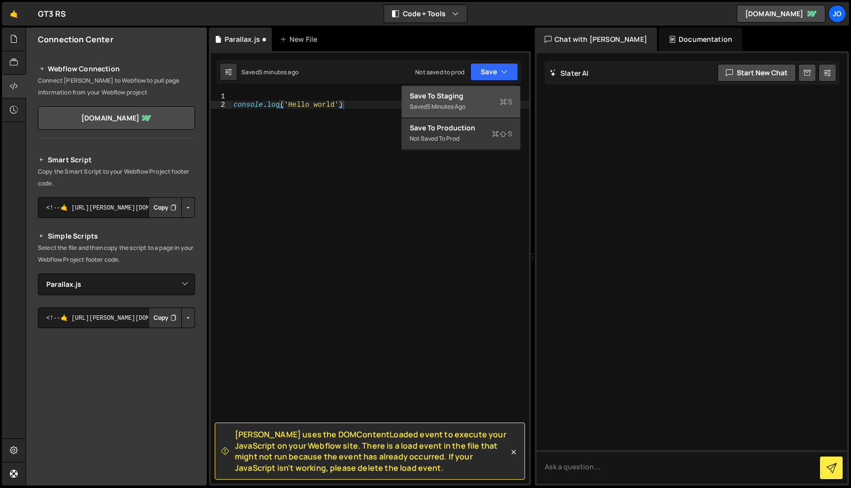
click at [444, 107] on div "5 minutes ago" at bounding box center [446, 106] width 38 height 8
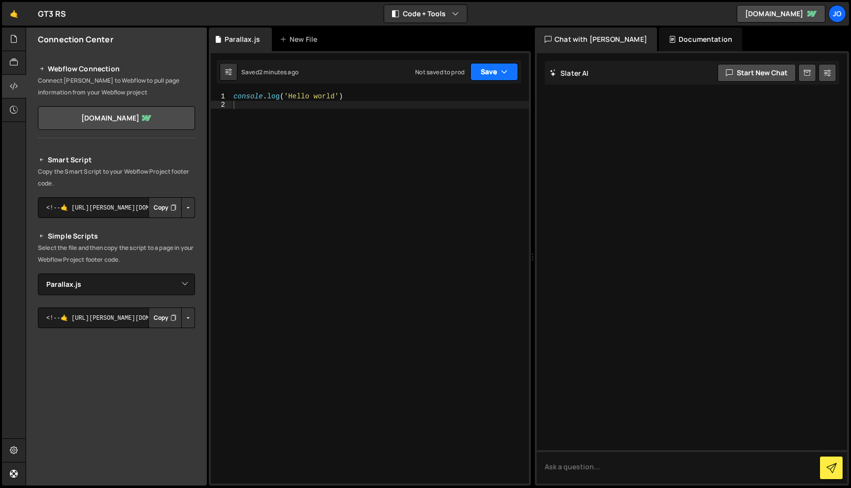
click at [505, 70] on icon "button" at bounding box center [504, 72] width 7 height 10
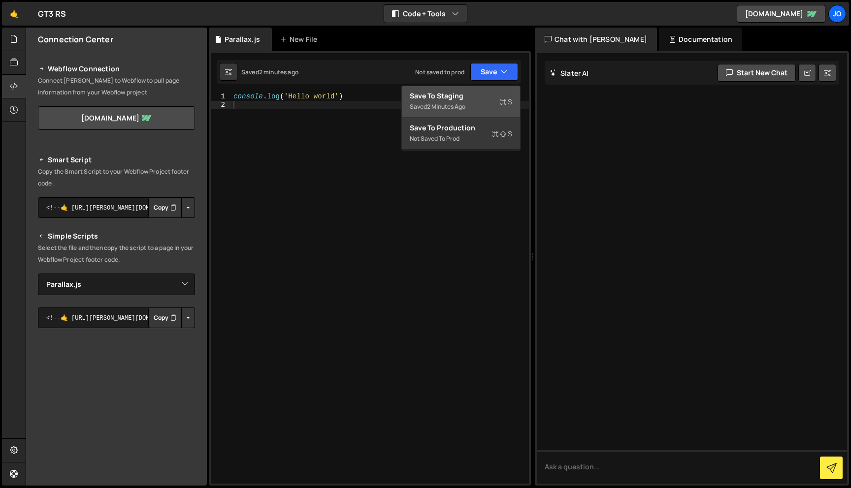
click at [479, 108] on div "Saved 2 minutes ago" at bounding box center [461, 107] width 102 height 12
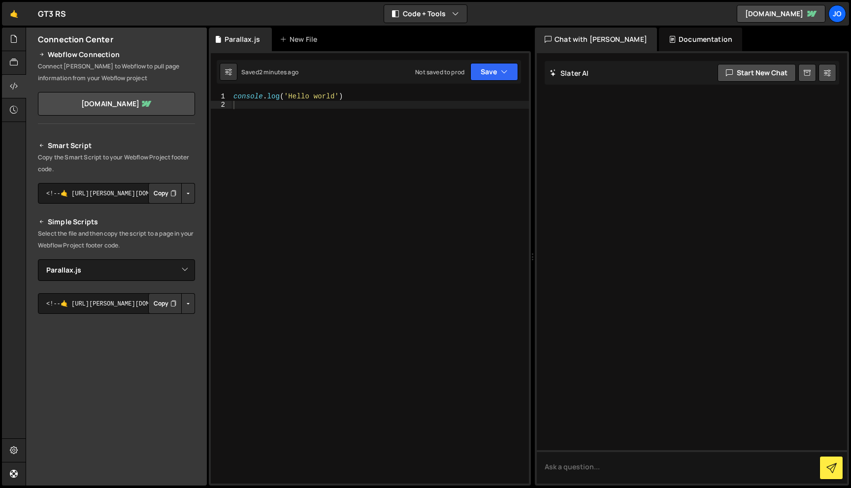
scroll to position [0, 0]
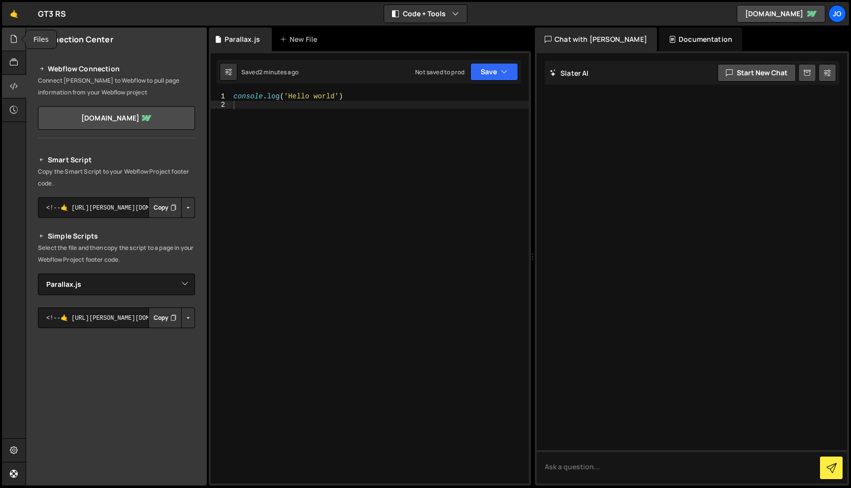
click at [14, 45] on div at bounding box center [14, 40] width 24 height 24
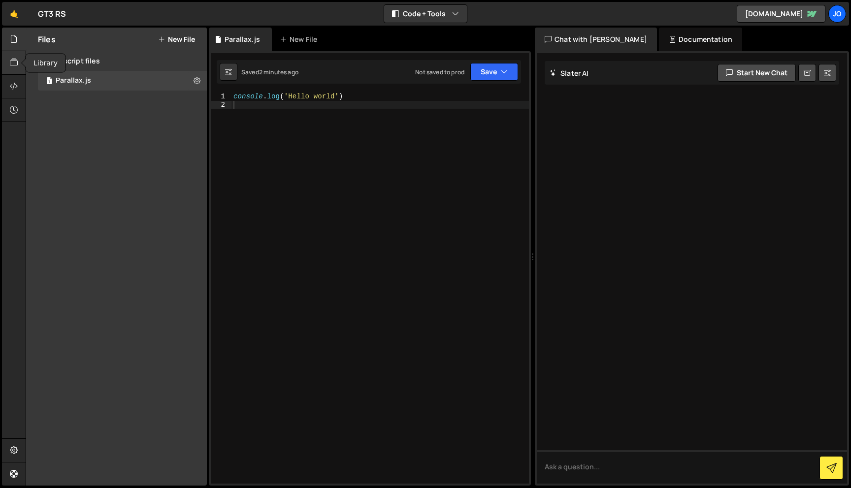
click at [18, 66] on div at bounding box center [14, 63] width 24 height 24
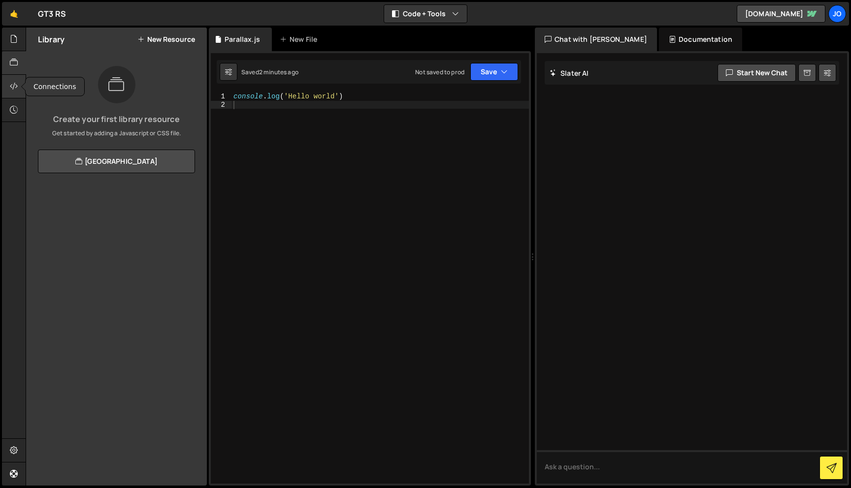
click at [16, 92] on div at bounding box center [14, 87] width 24 height 24
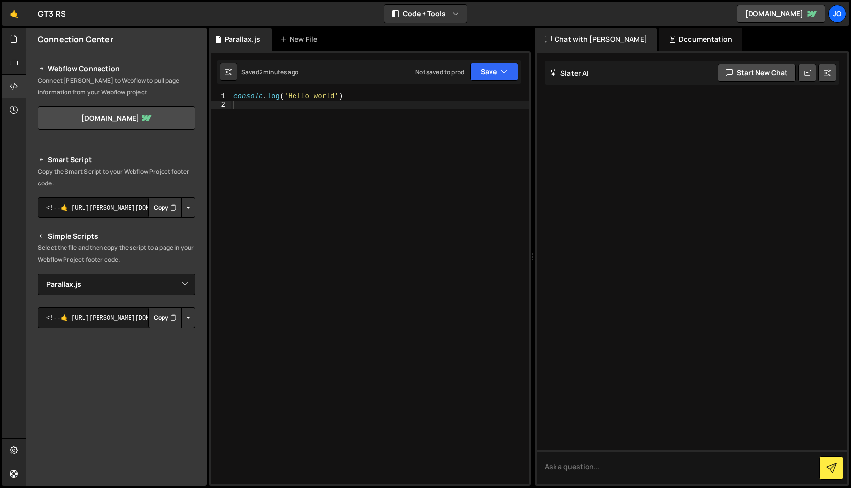
scroll to position [67, 0]
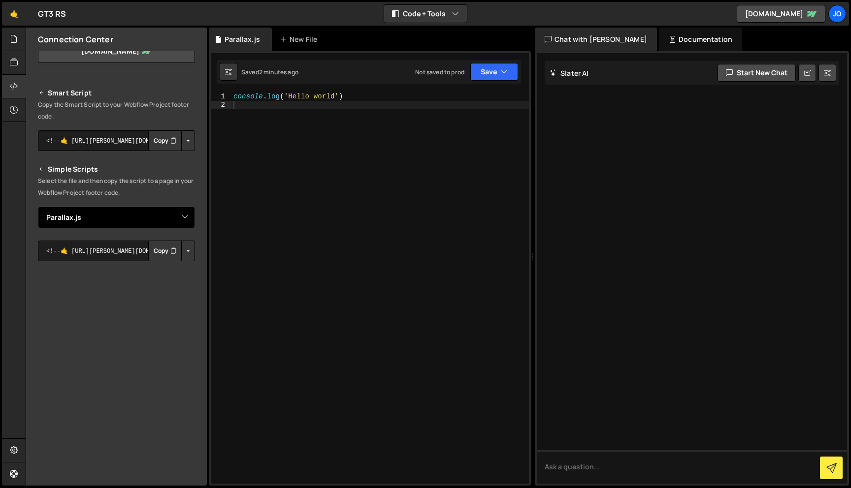
click at [182, 216] on select "Select File Parallax.js" at bounding box center [116, 218] width 157 height 22
click at [160, 248] on button "Copy" at bounding box center [164, 251] width 33 height 21
click at [184, 255] on button "Button group with nested dropdown" at bounding box center [188, 251] width 14 height 21
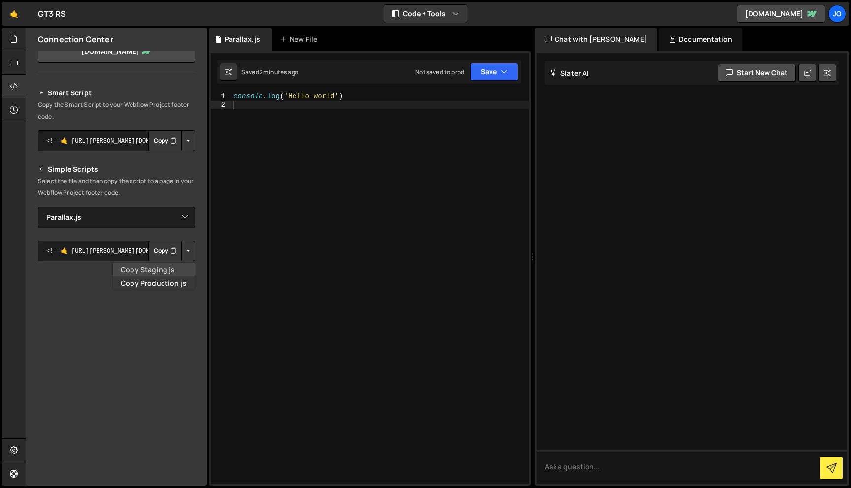
click at [172, 270] on link "Copy Staging js" at bounding box center [154, 270] width 82 height 14
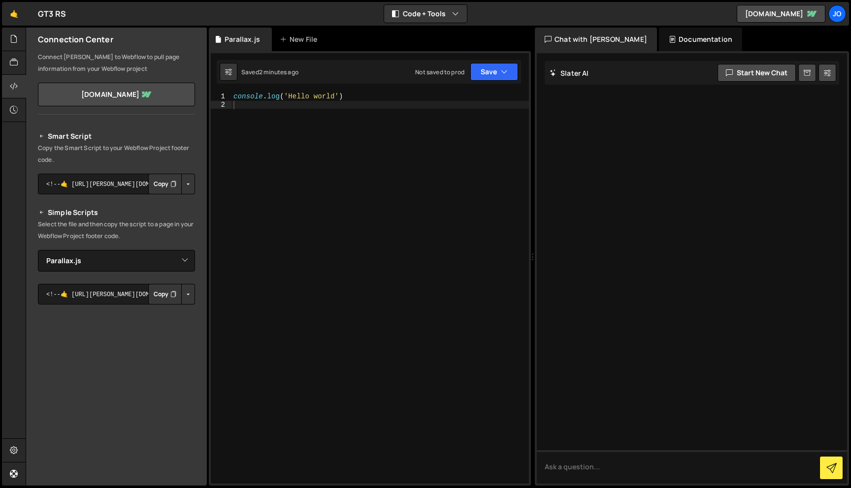
scroll to position [20, 0]
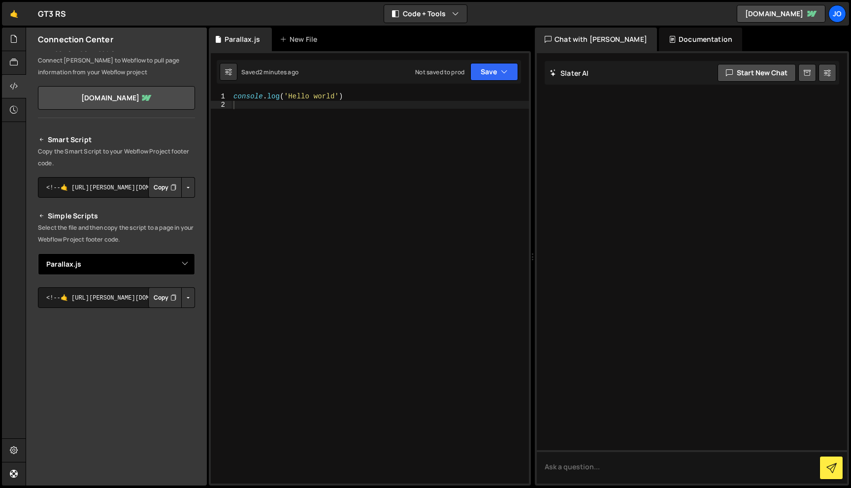
click at [79, 264] on select "Select File Parallax.js" at bounding box center [116, 264] width 157 height 22
select select
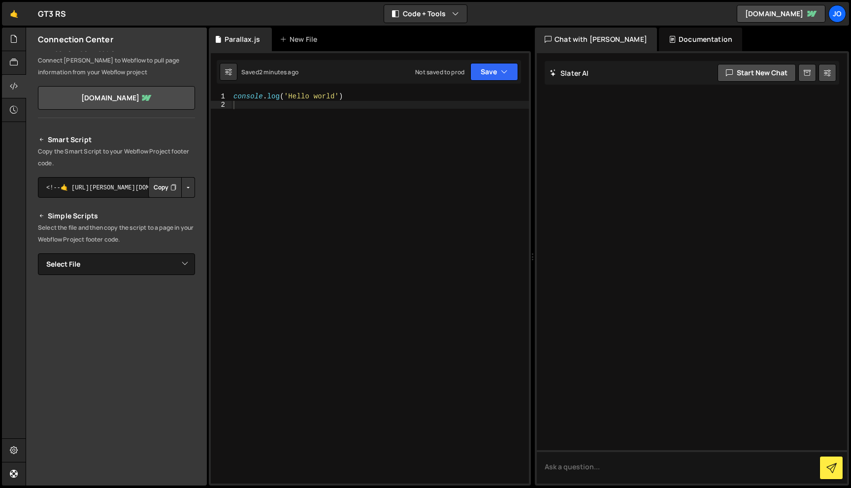
click at [101, 232] on p "Select the file and then copy the script to a page in your Webflow Project foot…" at bounding box center [116, 234] width 157 height 24
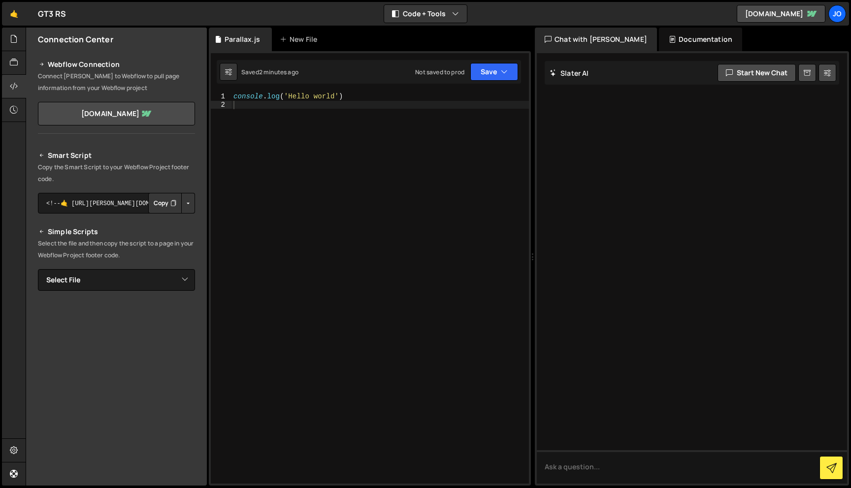
scroll to position [0, 0]
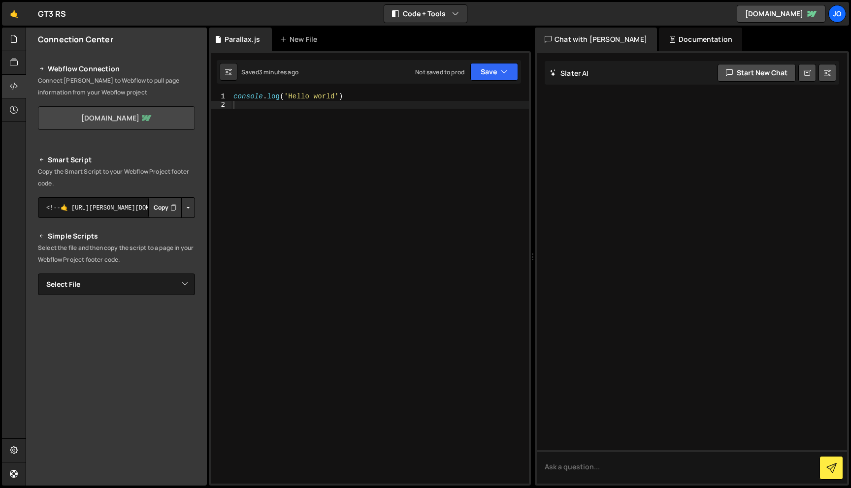
click at [128, 118] on link "spline-75999d.webflow.io" at bounding box center [116, 118] width 157 height 24
click at [16, 113] on icon at bounding box center [14, 109] width 8 height 11
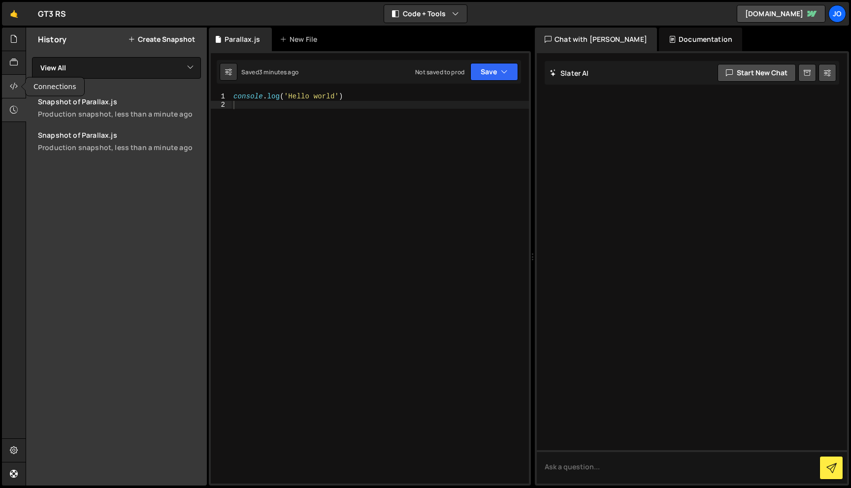
click at [14, 90] on icon at bounding box center [14, 86] width 8 height 11
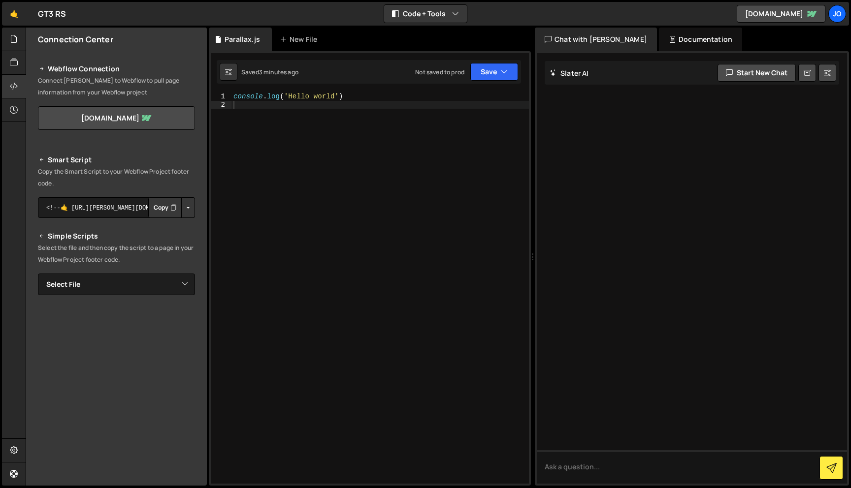
click at [150, 206] on button "Copy" at bounding box center [164, 207] width 33 height 21
click at [12, 42] on icon at bounding box center [14, 38] width 8 height 11
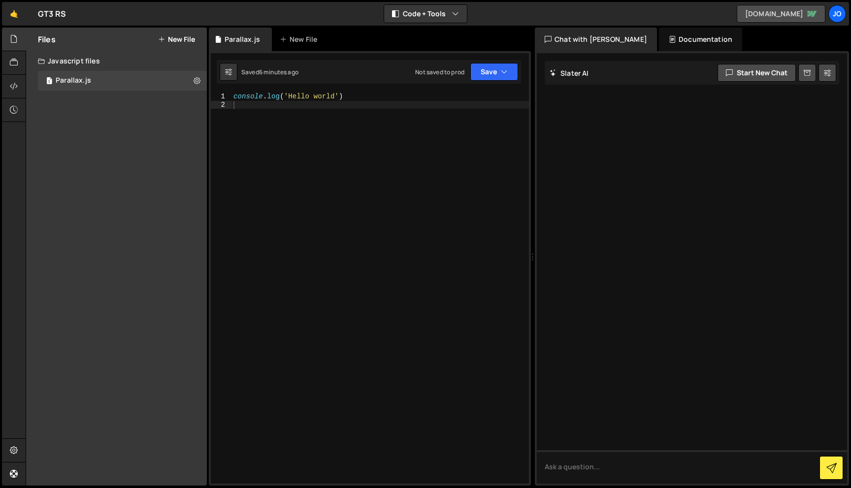
click at [816, 18] on link "spline-75999d.webflow.io" at bounding box center [780, 14] width 89 height 18
click at [837, 14] on div "Jo" at bounding box center [837, 14] width 18 height 18
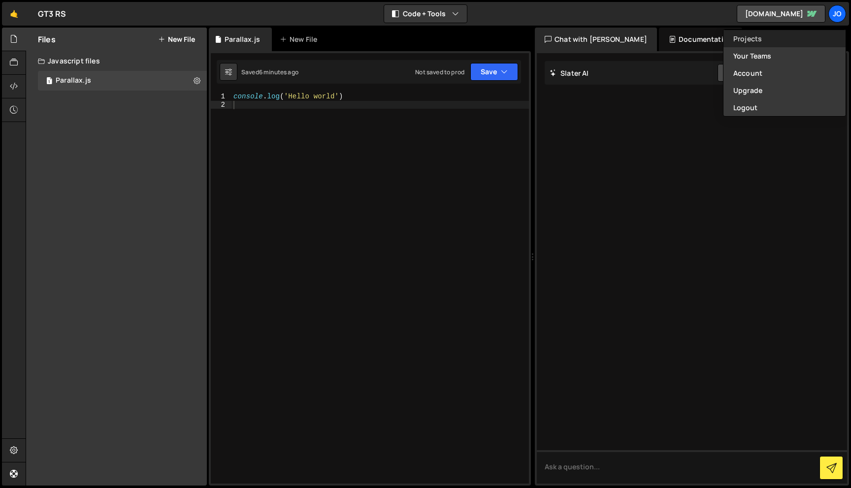
click at [755, 37] on link "Projects" at bounding box center [784, 38] width 122 height 17
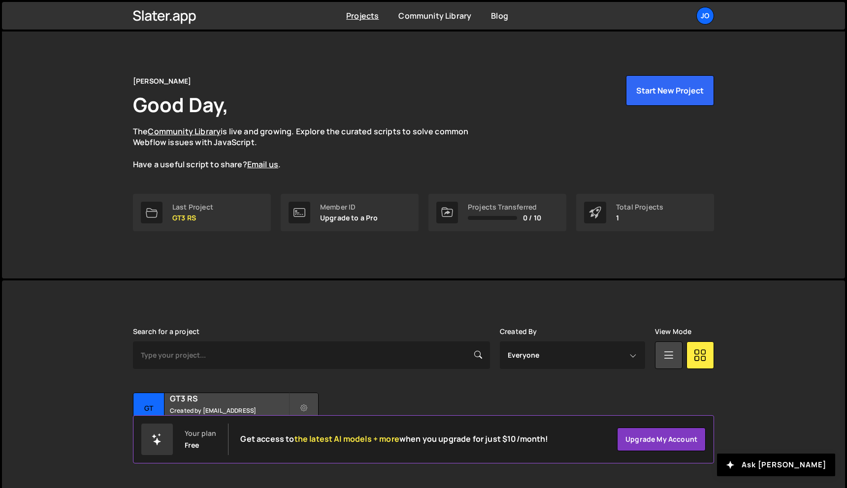
scroll to position [18, 0]
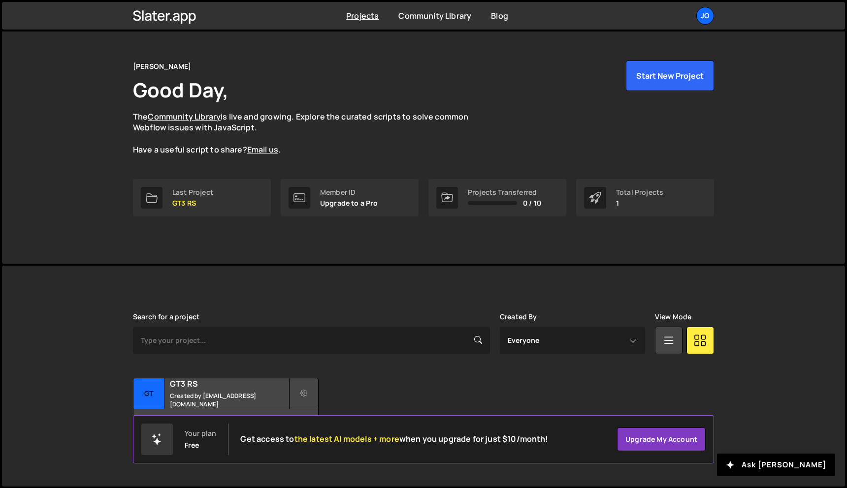
click at [300, 389] on icon at bounding box center [303, 394] width 7 height 10
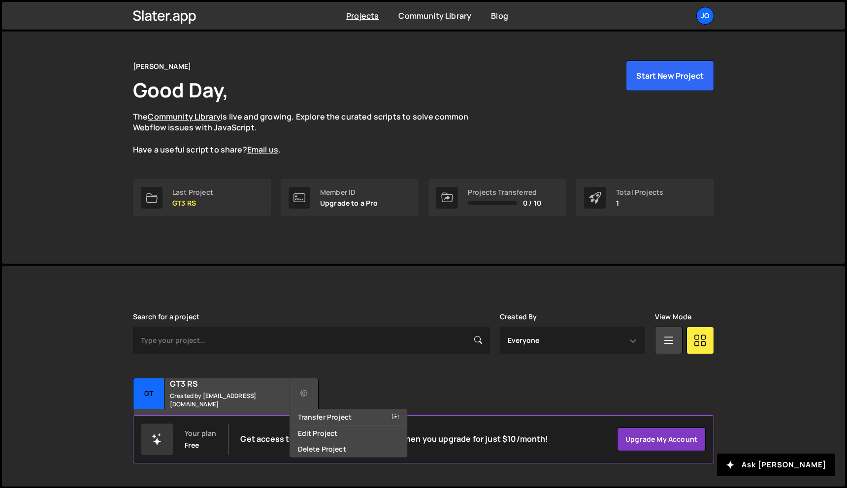
click at [375, 365] on div "Search for a project Created By Everyone [EMAIL_ADDRESS][DOMAIN_NAME] View Mode…" at bounding box center [423, 376] width 581 height 126
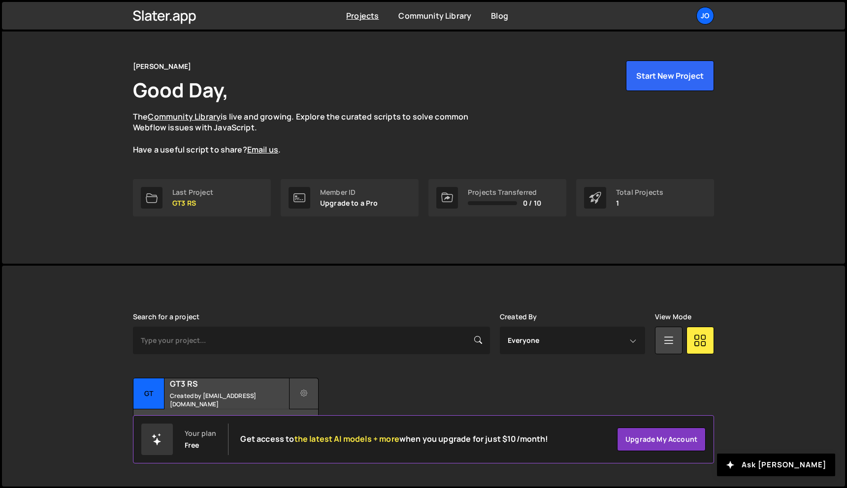
click at [309, 398] on button at bounding box center [304, 394] width 30 height 32
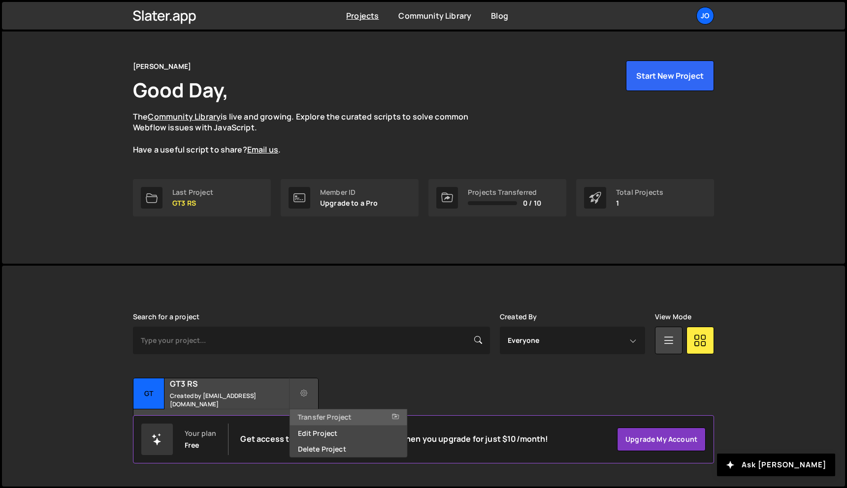
click at [326, 412] on link "Transfer Project" at bounding box center [348, 418] width 117 height 16
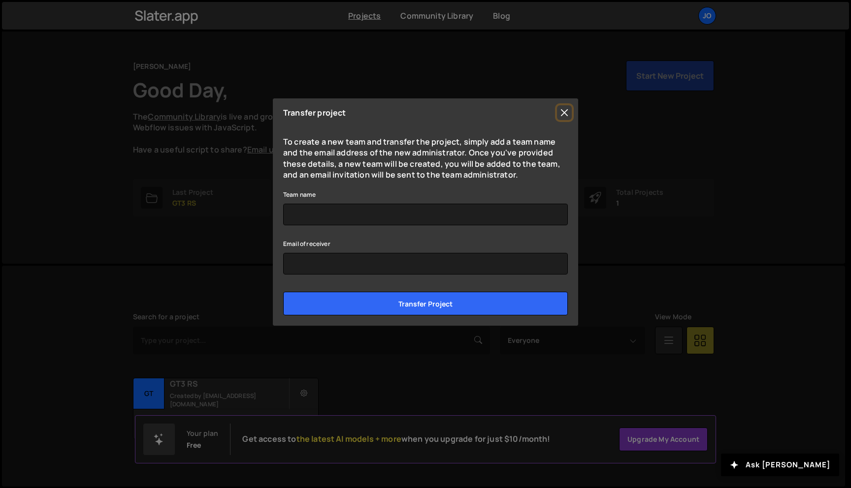
click at [565, 115] on button "Close" at bounding box center [564, 112] width 15 height 15
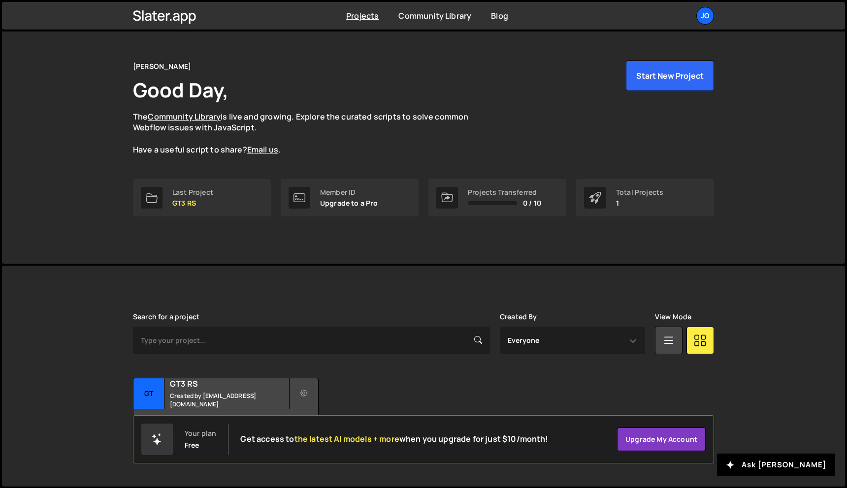
click at [296, 390] on button at bounding box center [304, 394] width 30 height 32
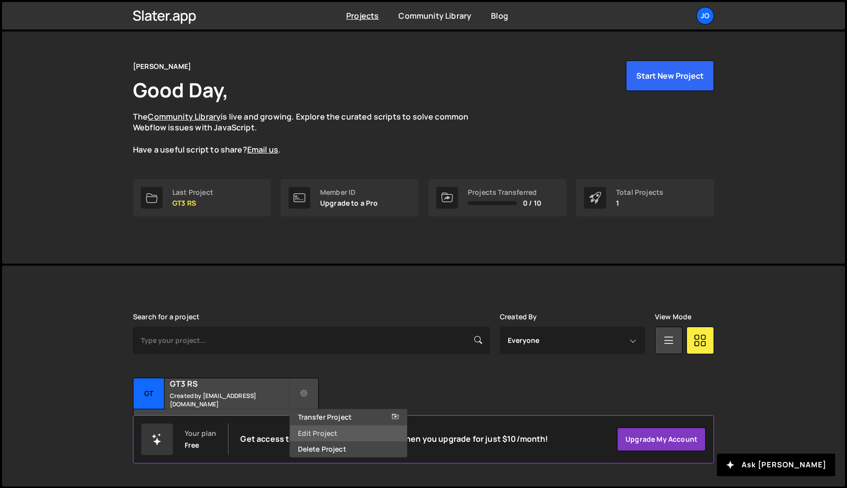
click at [327, 430] on link "Edit Project" at bounding box center [348, 434] width 117 height 16
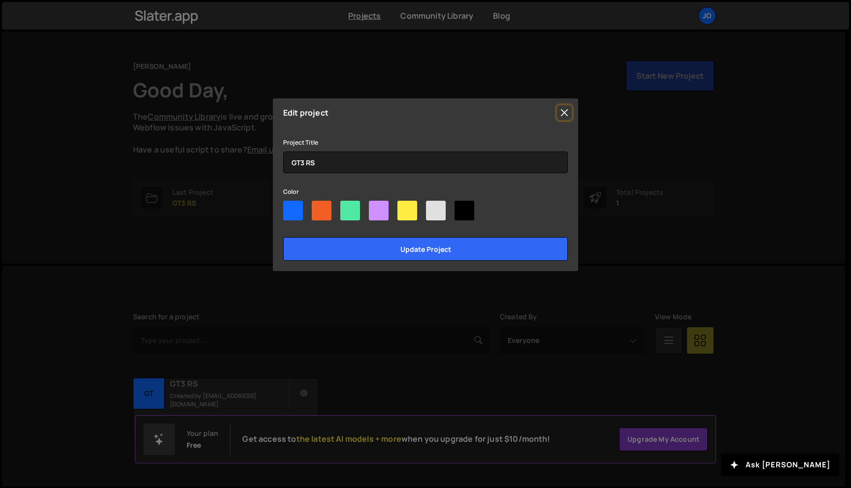
click at [567, 114] on button "Close" at bounding box center [564, 112] width 15 height 15
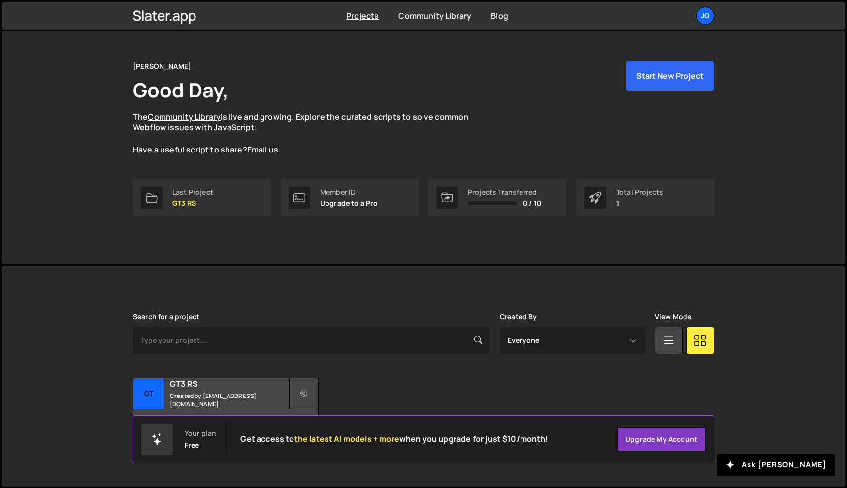
click at [302, 399] on button at bounding box center [304, 394] width 30 height 32
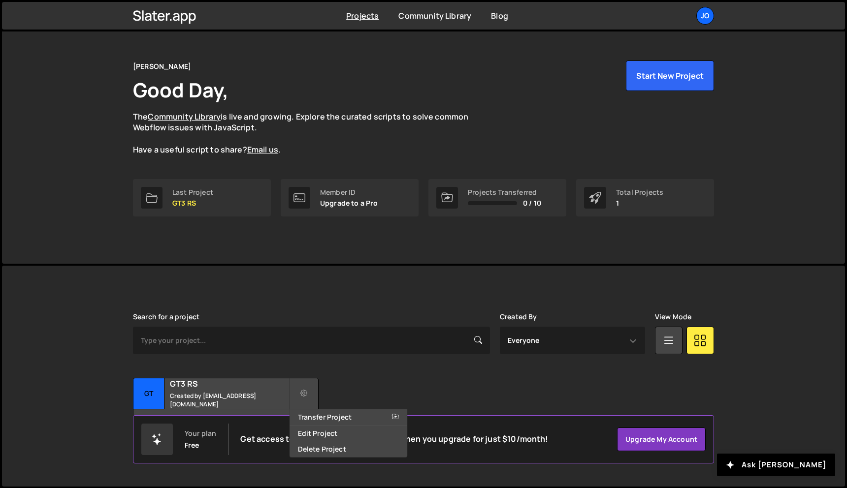
click at [439, 254] on div "Jos Good Day, The Community Library is live and growing. Explore the curated sc…" at bounding box center [423, 138] width 610 height 251
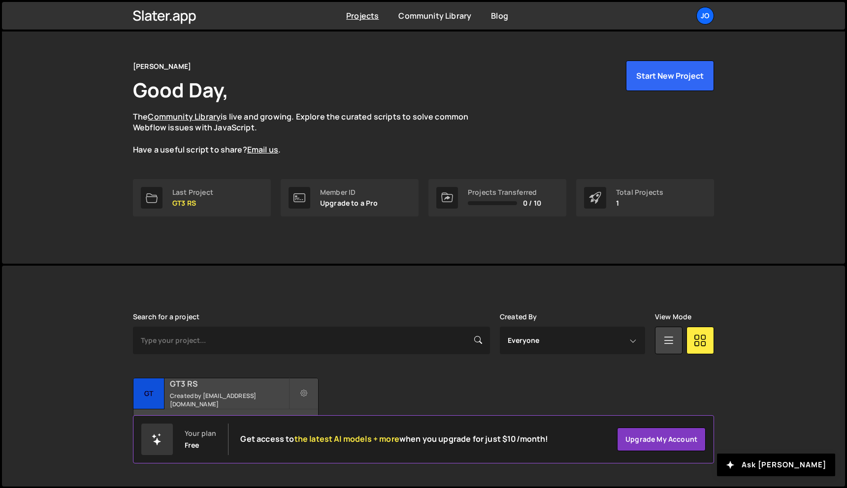
click at [261, 389] on h2 "GT3 RS" at bounding box center [229, 384] width 119 height 11
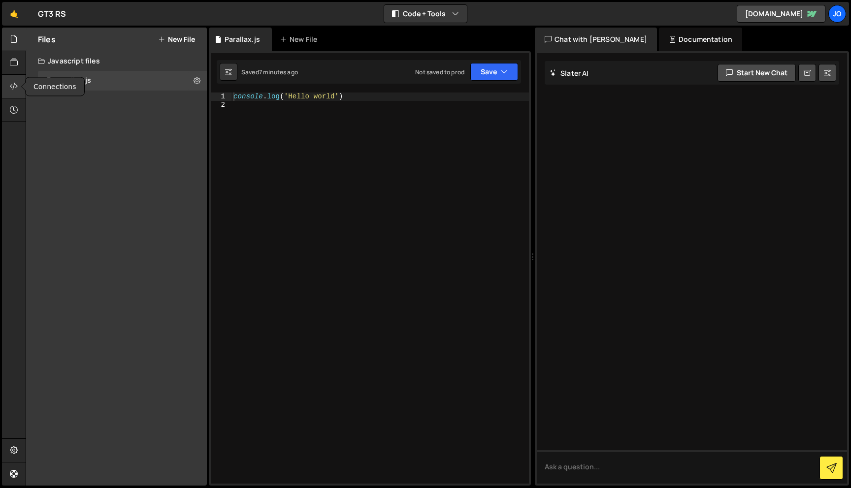
click at [16, 90] on icon at bounding box center [14, 86] width 8 height 11
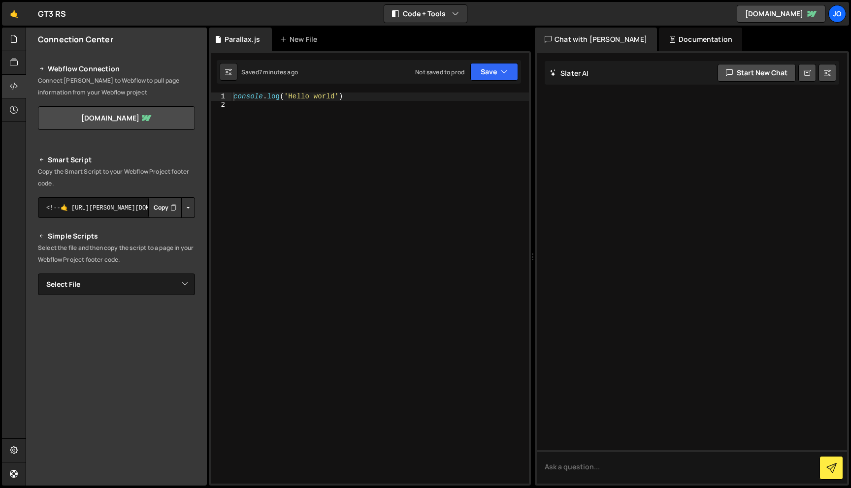
click at [171, 90] on p "Connect [PERSON_NAME] to Webflow to pull page information from your Webflow pro…" at bounding box center [116, 87] width 157 height 24
click at [242, 38] on div "Parallax.js" at bounding box center [241, 39] width 35 height 10
click at [438, 88] on div "1 2 console . log ( 'Hello world' ) ההההההההההההההההההההההההההההההההההההההההההה…" at bounding box center [370, 268] width 322 height 435
click at [363, 101] on div "console . log ( 'Hello world' )" at bounding box center [379, 297] width 297 height 408
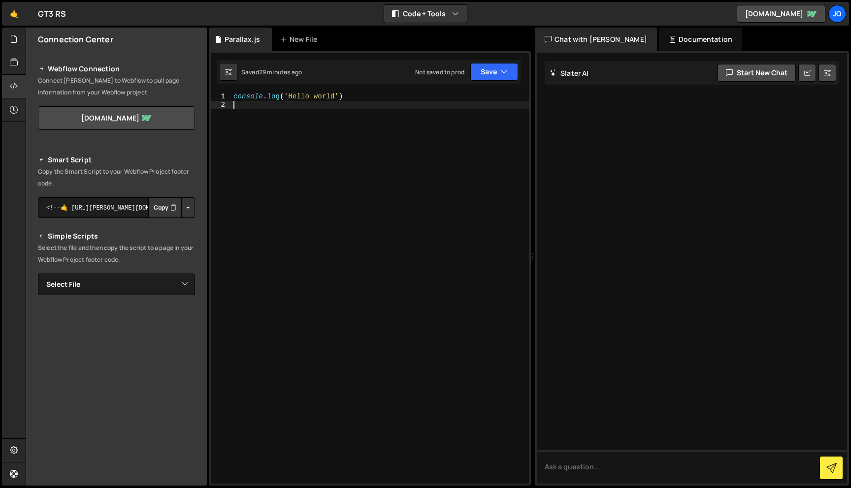
type textarea "console.log('Hello world')"
click at [339, 212] on div "Type cmd + s to save your Javascript file." at bounding box center [379, 297] width 297 height 408
paste textarea "});"
type textarea "});"
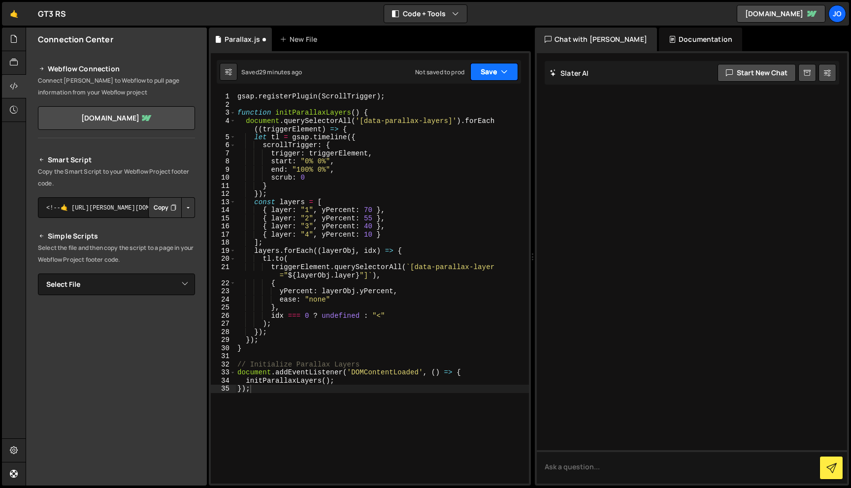
click at [490, 73] on button "Save" at bounding box center [494, 72] width 48 height 18
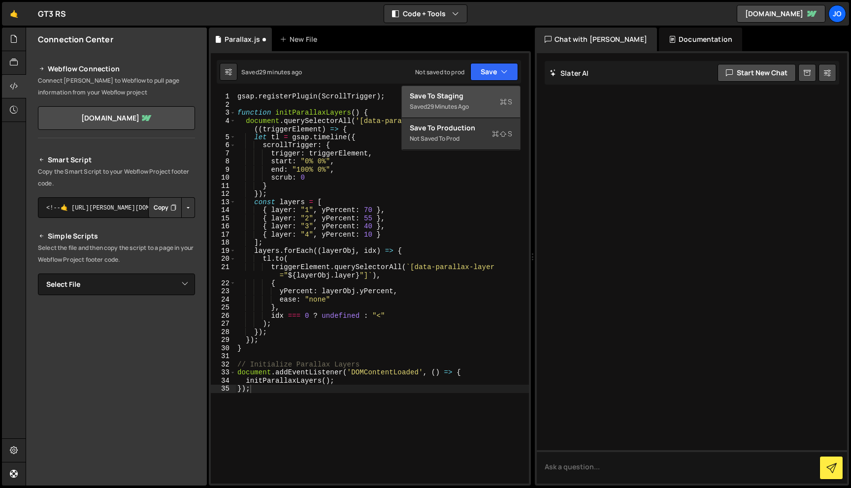
click at [481, 96] on div "Save to Staging S" at bounding box center [461, 96] width 102 height 10
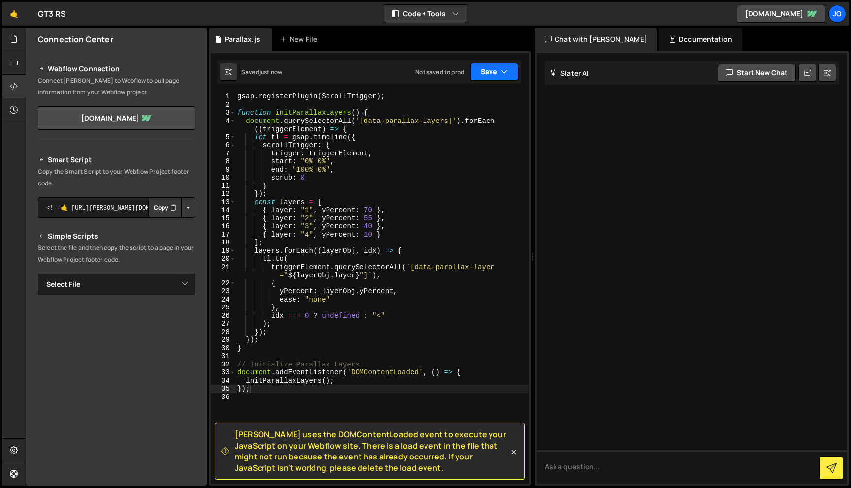
click at [509, 69] on button "Save" at bounding box center [494, 72] width 48 height 18
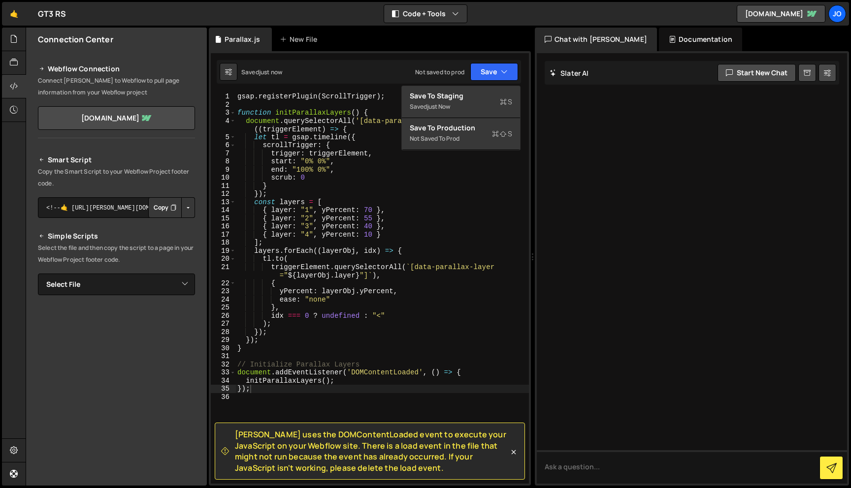
click at [547, 114] on div at bounding box center [692, 268] width 310 height 431
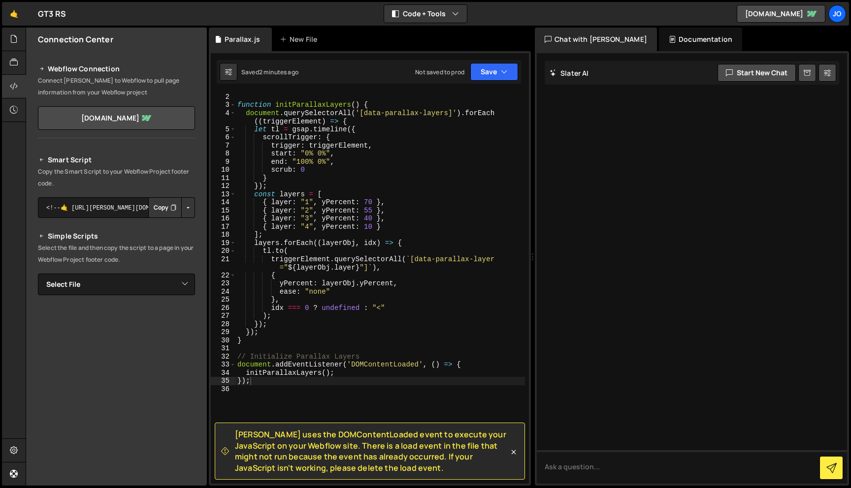
scroll to position [10, 0]
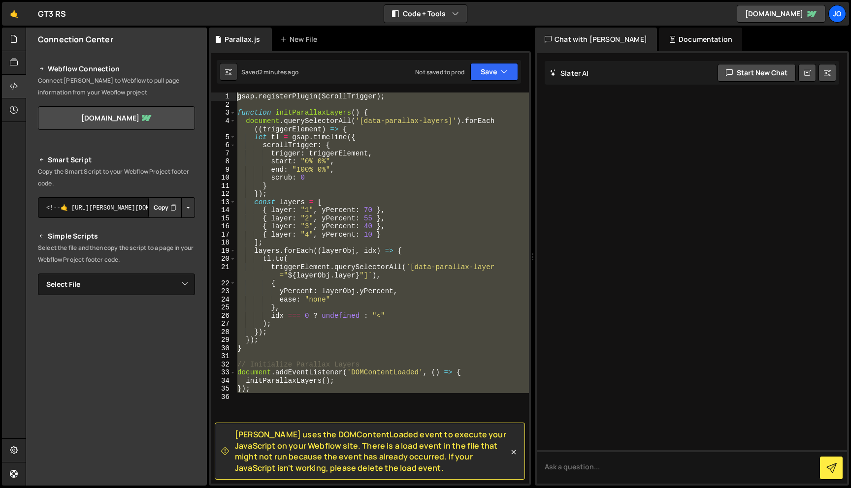
drag, startPoint x: 302, startPoint y: 386, endPoint x: 214, endPoint y: 74, distance: 324.7
click at [214, 74] on div "Slater uses the DOMContentLoaded event to execute your JavaScript on your Webfl…" at bounding box center [370, 268] width 322 height 435
type textarea "gsap.registerPlugin(ScrollTrigger);"
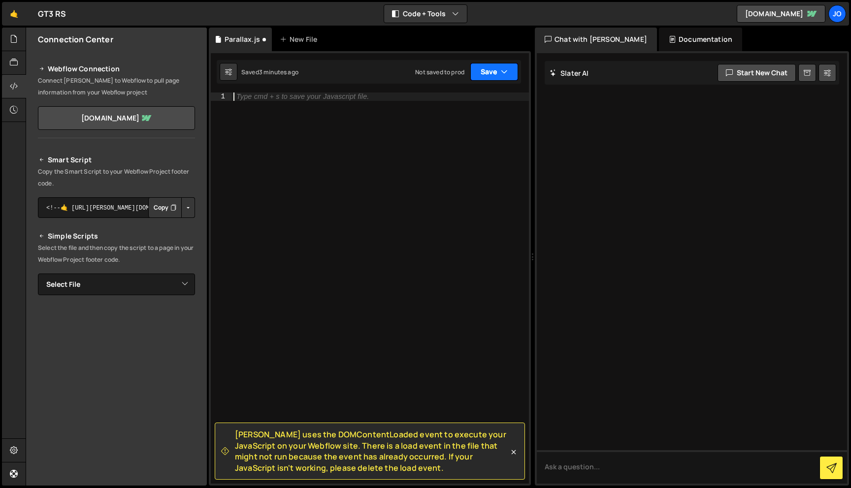
click at [489, 70] on button "Save" at bounding box center [494, 72] width 48 height 18
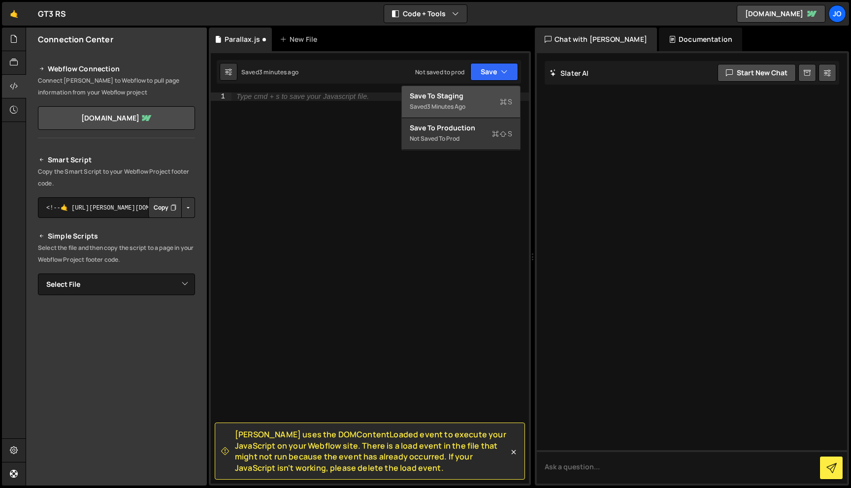
click at [478, 99] on div "Save to Staging S" at bounding box center [461, 96] width 102 height 10
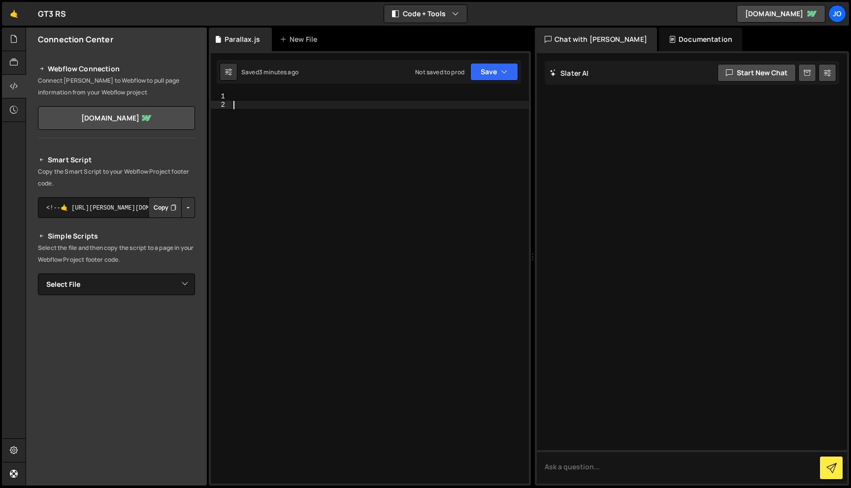
click at [312, 148] on div at bounding box center [379, 297] width 297 height 408
click at [298, 100] on div at bounding box center [379, 297] width 297 height 408
paste textarea "</script>"
type textarea "</script>"
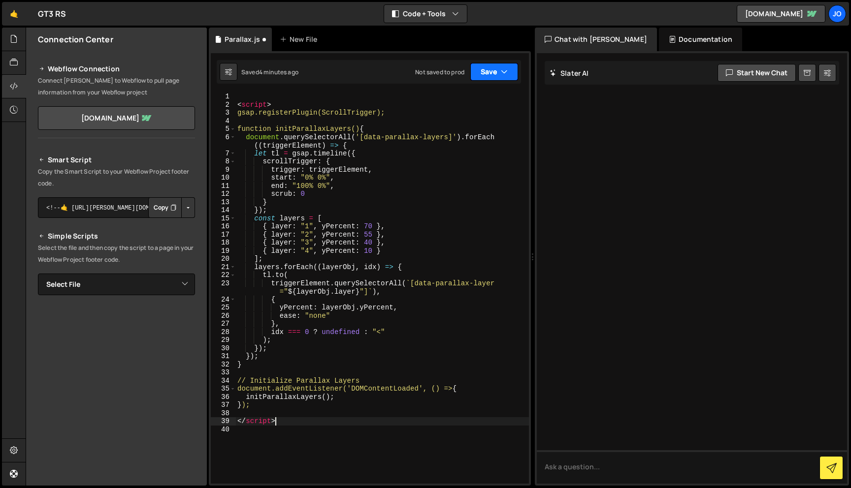
click at [507, 75] on button "Save" at bounding box center [494, 72] width 48 height 18
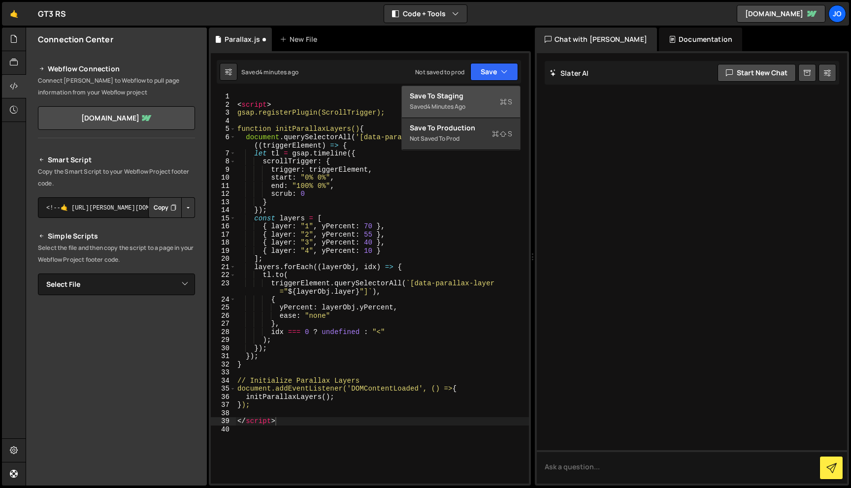
click at [476, 103] on div "Saved 4 minutes ago" at bounding box center [461, 107] width 102 height 12
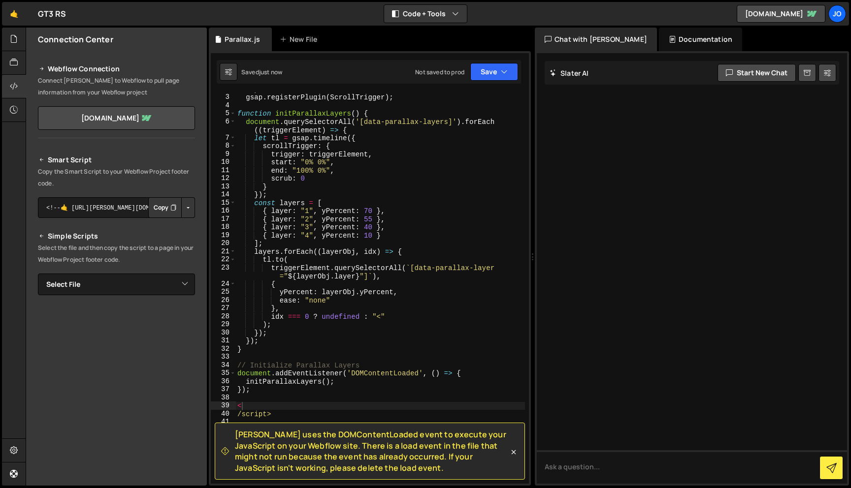
scroll to position [5, 0]
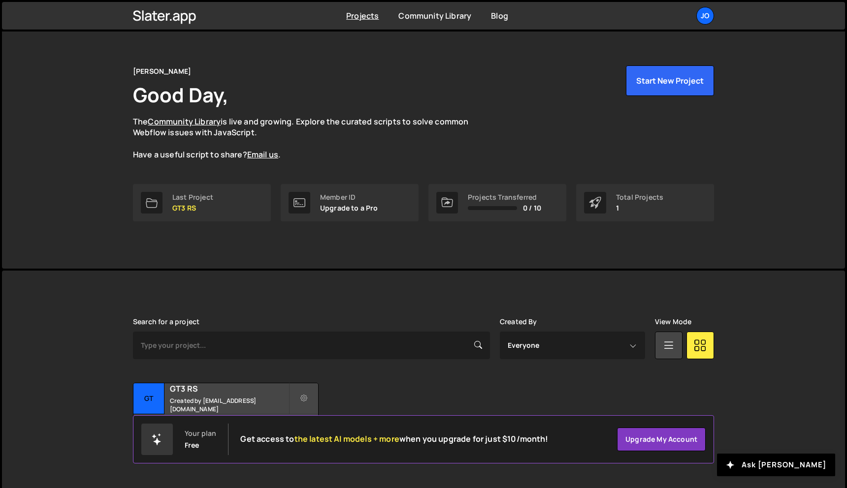
scroll to position [18, 0]
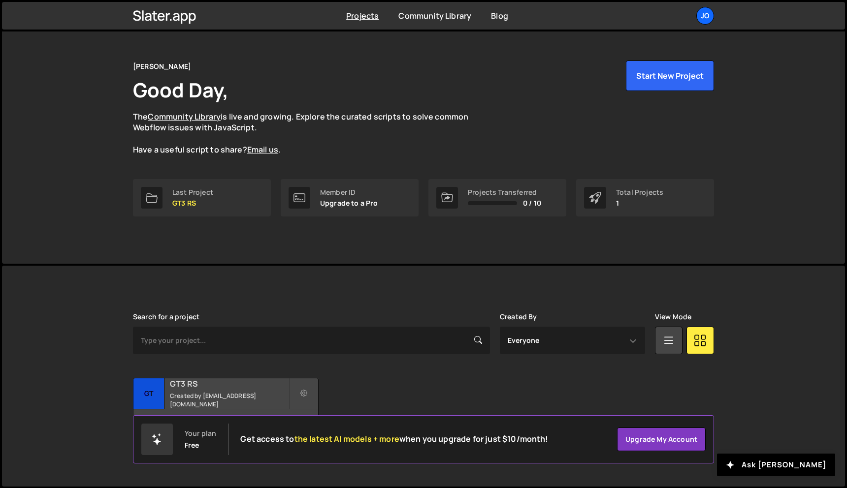
click at [234, 399] on small "Created by [EMAIL_ADDRESS][DOMAIN_NAME]" at bounding box center [229, 400] width 119 height 17
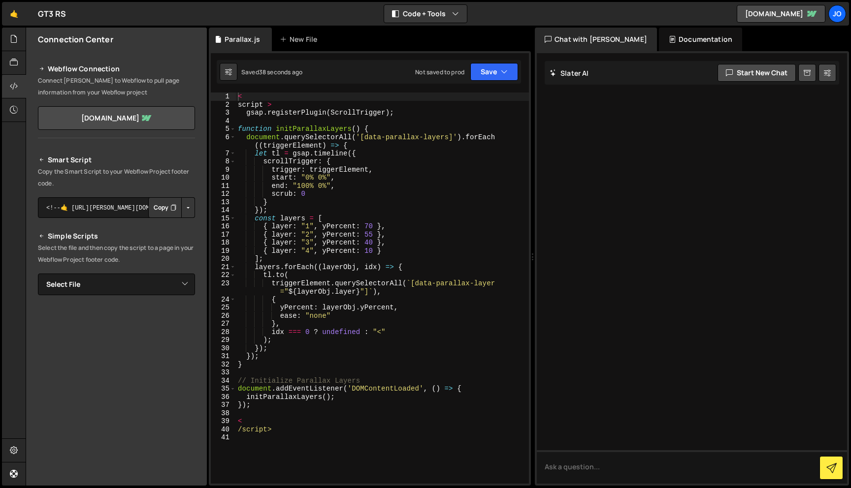
click at [304, 107] on div "< script > gsap . registerPlugin ( ScrollTrigger ) ; function initParallaxLayer…" at bounding box center [382, 297] width 293 height 408
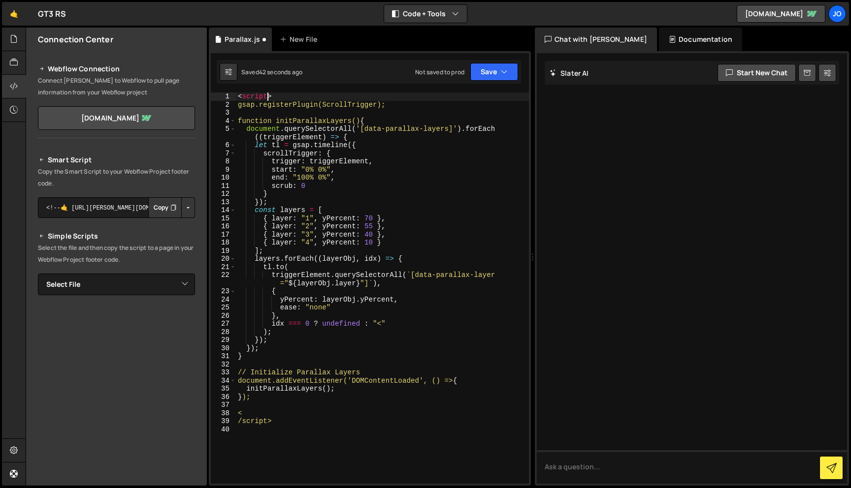
type textarea "gsap.registerPlugin(ScrollTrigger);"
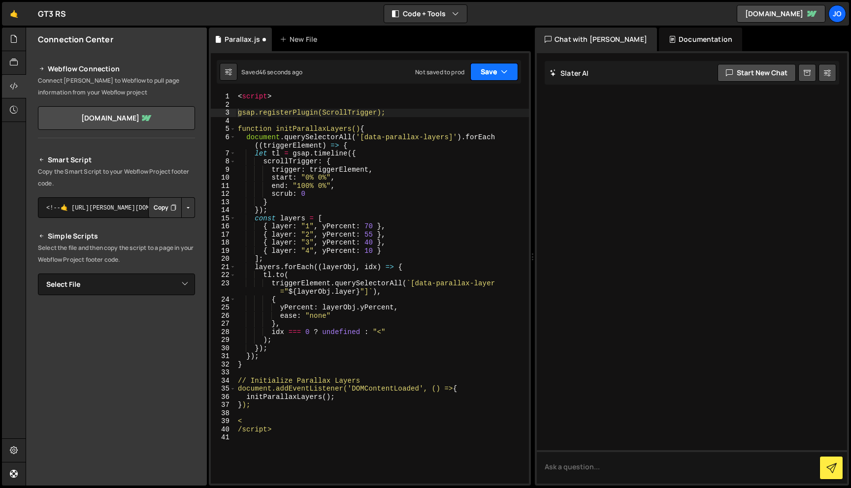
click at [493, 74] on button "Save" at bounding box center [494, 72] width 48 height 18
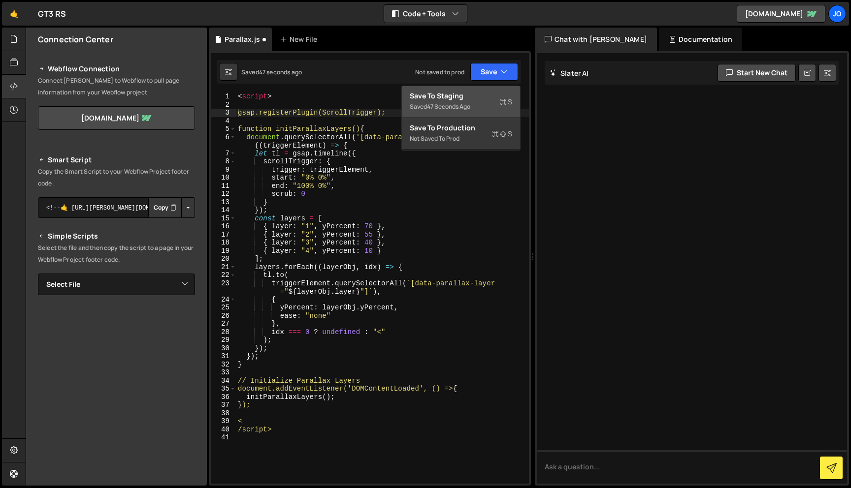
click at [482, 99] on div "Save to Staging S" at bounding box center [461, 96] width 102 height 10
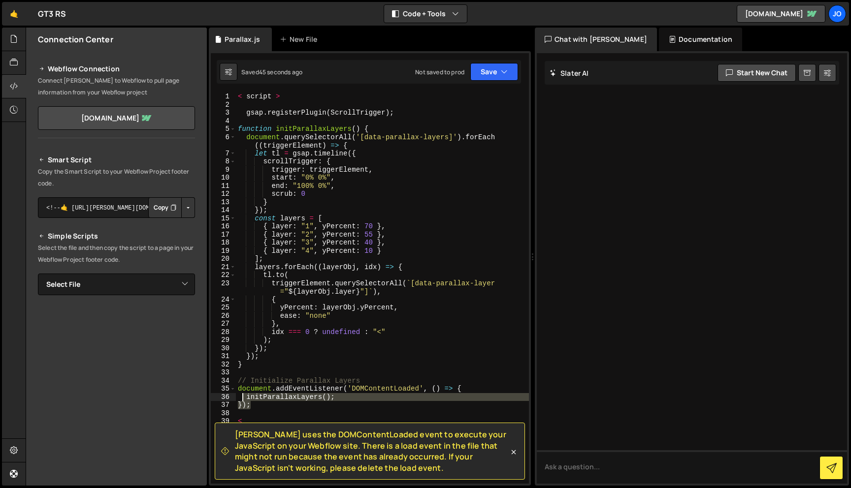
drag, startPoint x: 273, startPoint y: 406, endPoint x: 243, endPoint y: 395, distance: 31.5
click at [243, 395] on div "< script > gsap . registerPlugin ( ScrollTrigger ) ; function initParallaxLayer…" at bounding box center [382, 297] width 293 height 408
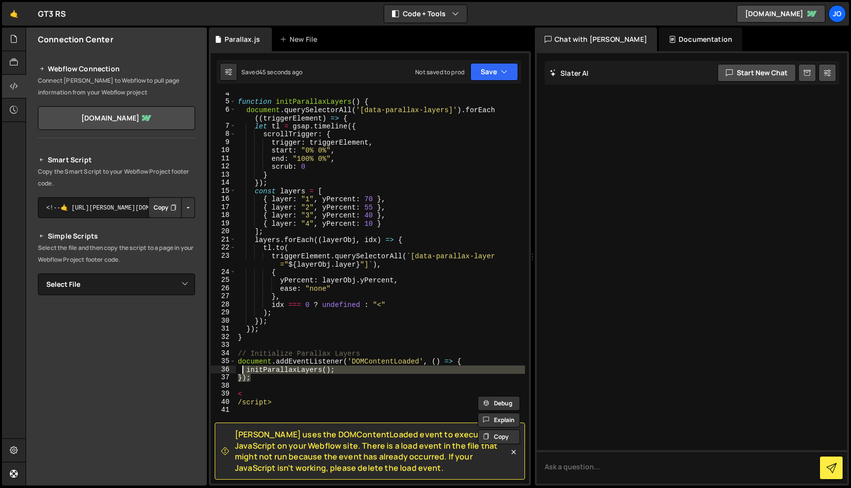
scroll to position [29, 0]
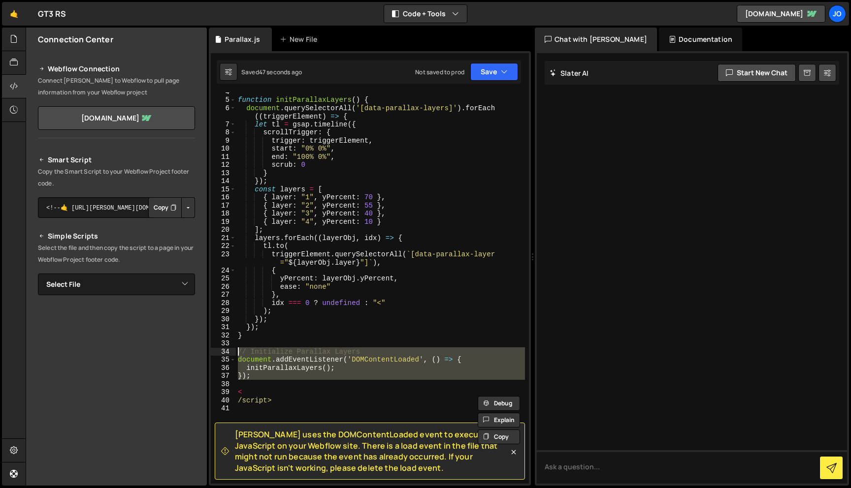
drag, startPoint x: 263, startPoint y: 381, endPoint x: 232, endPoint y: 351, distance: 42.8
click at [232, 351] on div "initParallaxLayers(); }); 4 5 6 7 8 9 10 11 12 13 14 15 16 17 18 19 20 21 22 23…" at bounding box center [370, 288] width 318 height 391
type textarea "// Initialize Parallax Layers document.addEventListener('DOMContentLoaded', () …"
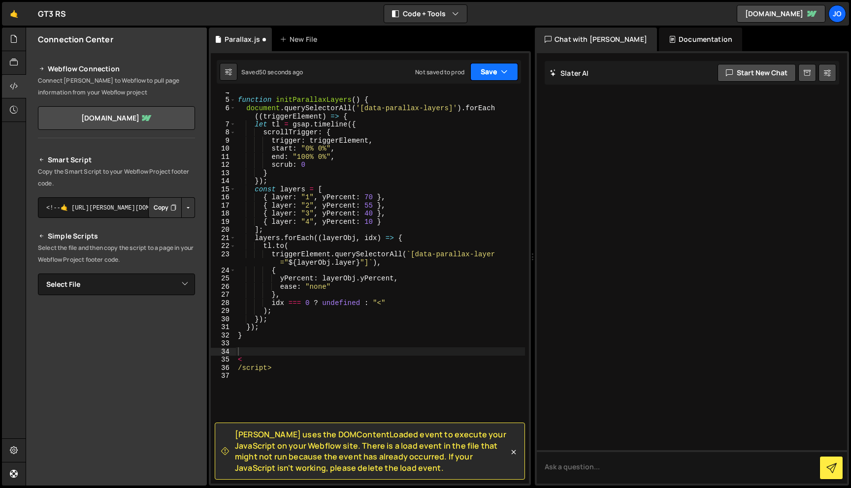
click at [505, 75] on icon "button" at bounding box center [504, 72] width 7 height 10
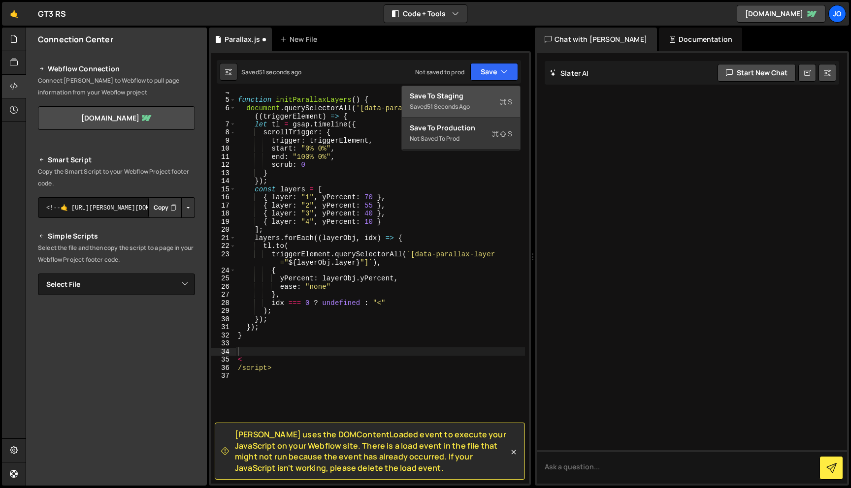
click at [483, 99] on div "Save to Staging S" at bounding box center [461, 96] width 102 height 10
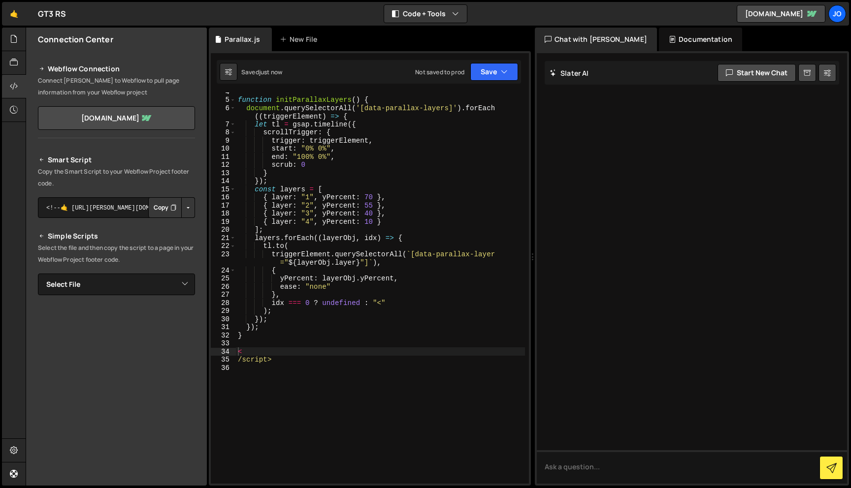
scroll to position [0, 0]
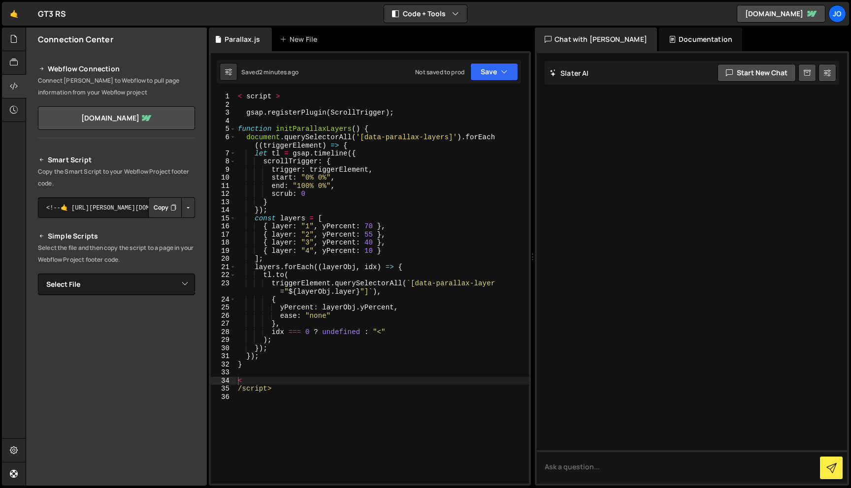
type textarea "/script>"
click at [273, 389] on div "< script > gsap . registerPlugin ( ScrollTrigger ) ; function initParallaxLayer…" at bounding box center [382, 297] width 293 height 408
type textarea "<"
type textarea "< script >"
type textarea "gsap.registerPlugin(ScrollTrigger);"
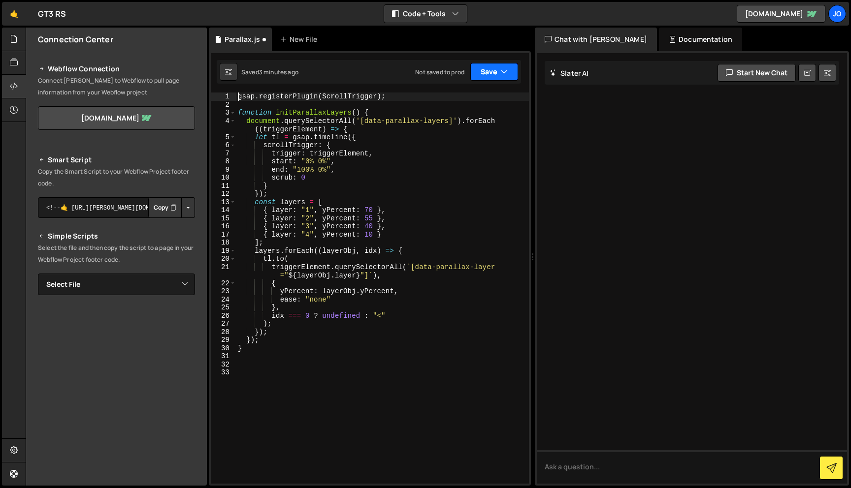
click at [505, 72] on icon "button" at bounding box center [504, 72] width 7 height 10
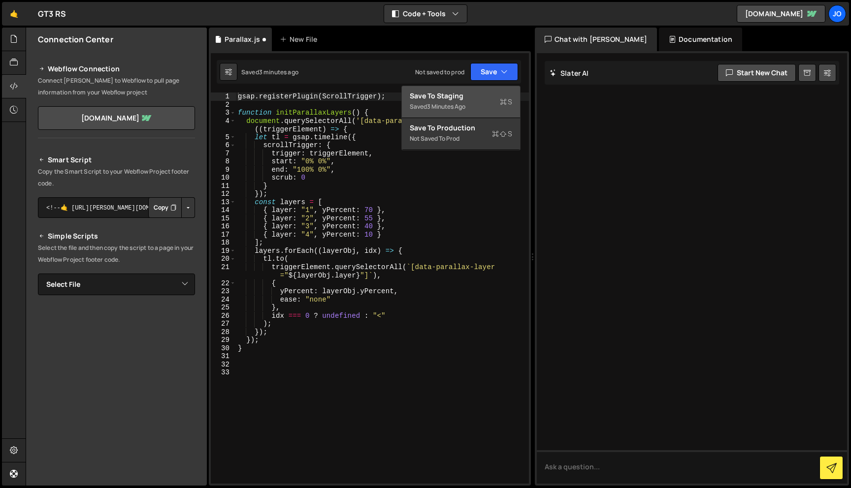
click at [462, 104] on div "3 minutes ago" at bounding box center [446, 106] width 38 height 8
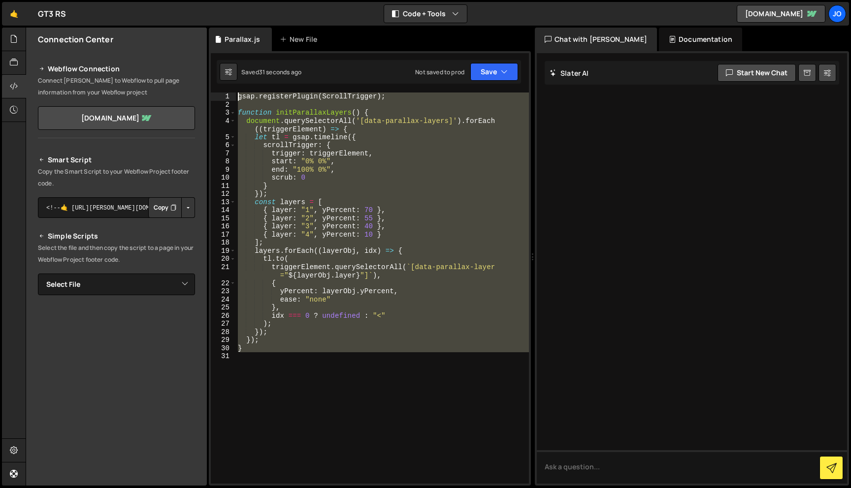
drag, startPoint x: 387, startPoint y: 432, endPoint x: 240, endPoint y: 73, distance: 387.6
click at [240, 73] on div "Debug Explain Copy Parallax.js New File Saved 31 seconds ago Not saved to prod …" at bounding box center [370, 257] width 322 height 459
paste textarea "});"
type textarea "});"
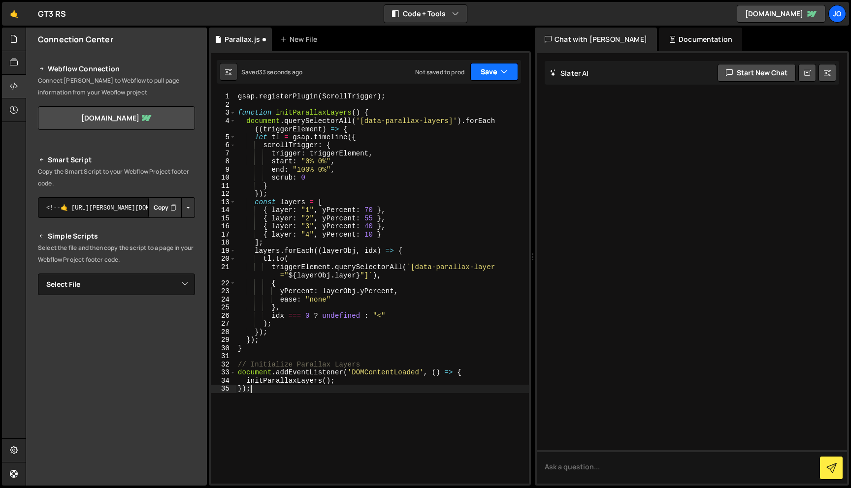
click at [488, 75] on button "Save" at bounding box center [494, 72] width 48 height 18
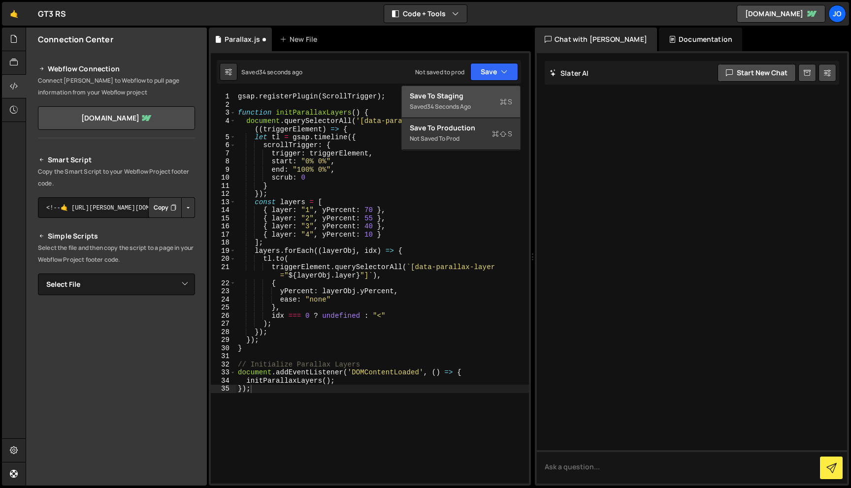
click at [458, 111] on div "Saved 34 seconds ago" at bounding box center [461, 107] width 102 height 12
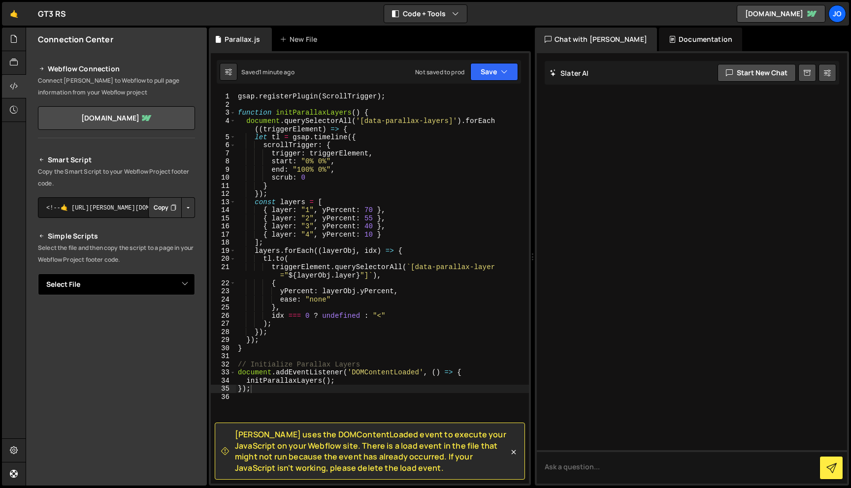
click at [163, 281] on select "Select File Parallax.js" at bounding box center [116, 285] width 157 height 22
select select "46021"
click at [184, 318] on button "Button group with nested dropdown" at bounding box center [188, 318] width 14 height 21
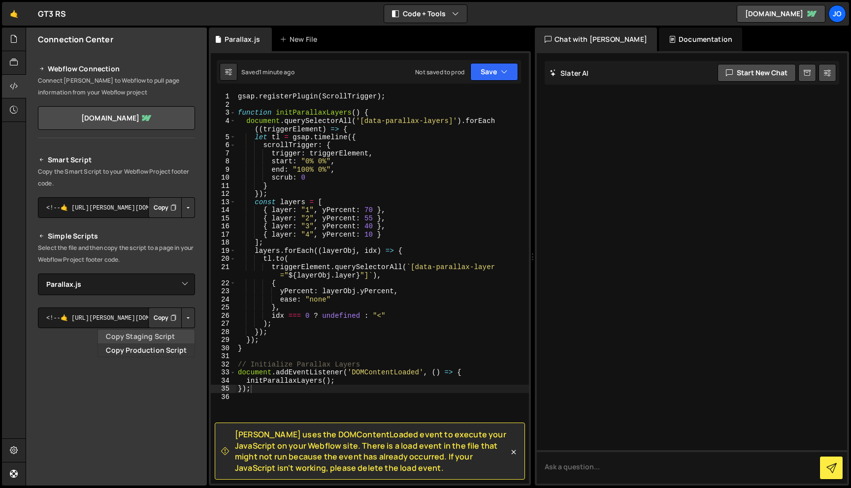
click at [170, 338] on link "Copy Staging Script" at bounding box center [146, 337] width 96 height 14
click at [286, 37] on div "New File" at bounding box center [300, 39] width 41 height 10
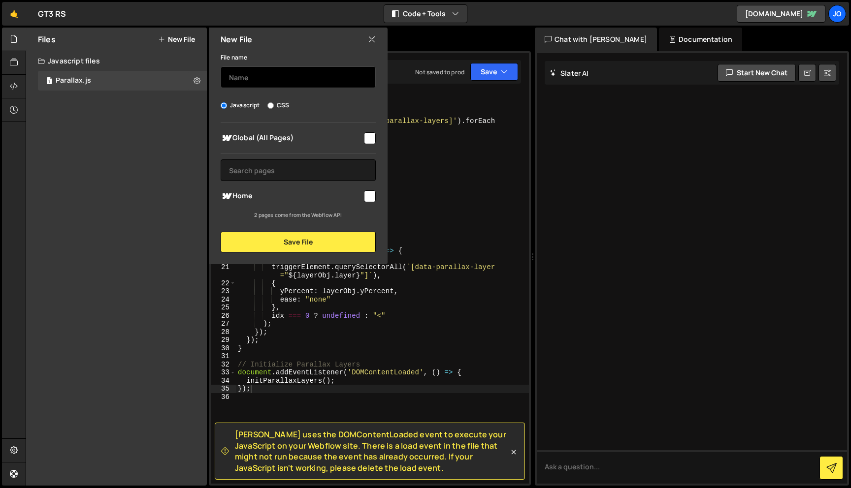
click at [278, 79] on input "text" at bounding box center [298, 77] width 155 height 22
type input "navigation"
click at [369, 141] on input "checkbox" at bounding box center [370, 138] width 12 height 12
checkbox input "true"
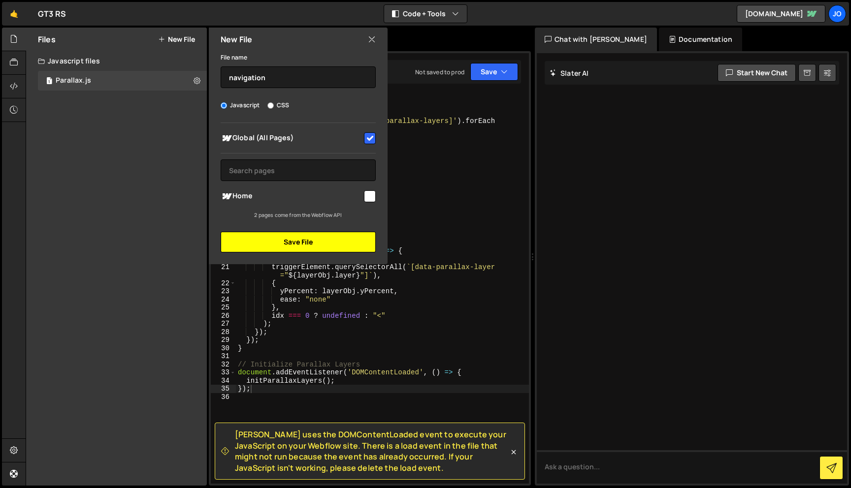
click at [296, 241] on button "Save File" at bounding box center [298, 242] width 155 height 21
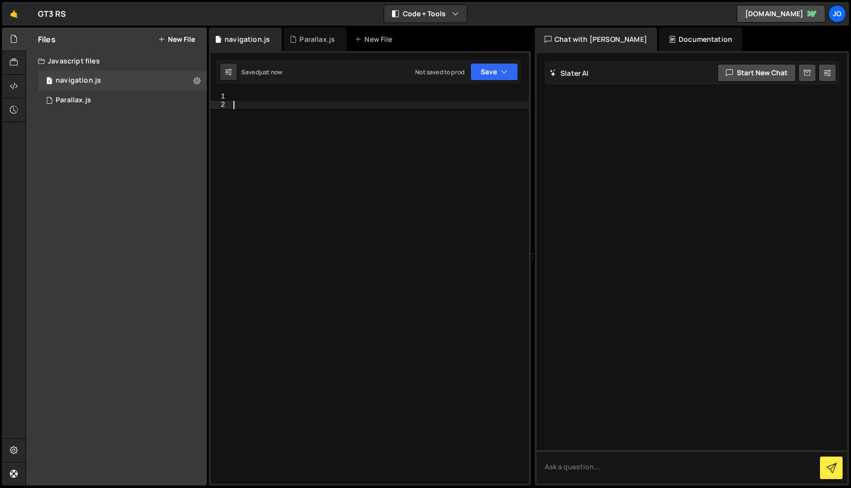
click at [337, 132] on div at bounding box center [379, 297] width 297 height 408
click at [332, 97] on div at bounding box center [379, 297] width 297 height 408
paste textarea "});"
type textarea "});"
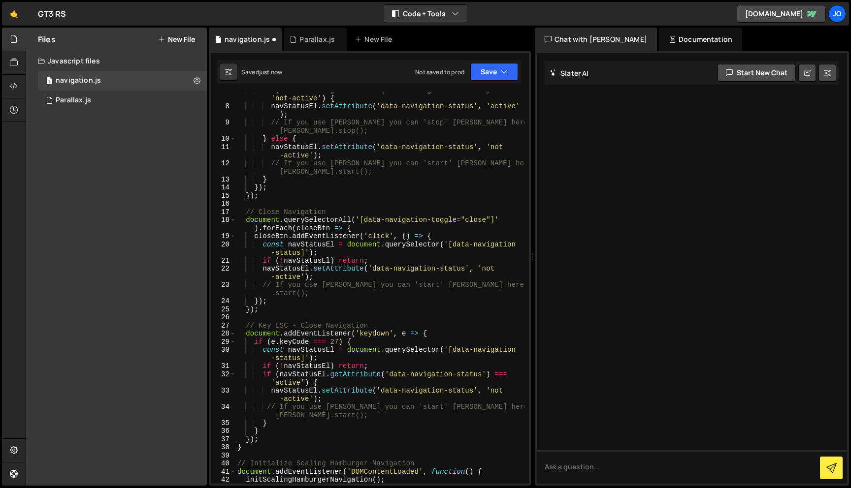
scroll to position [267, 0]
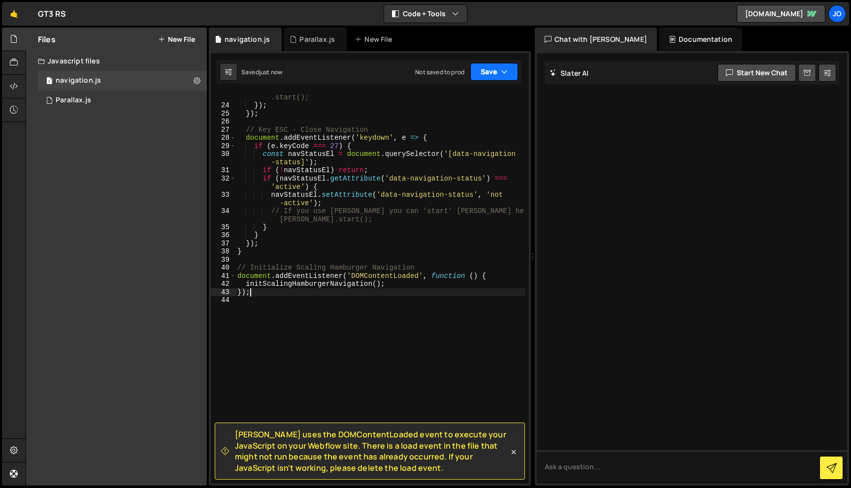
click at [507, 75] on icon "button" at bounding box center [504, 72] width 7 height 10
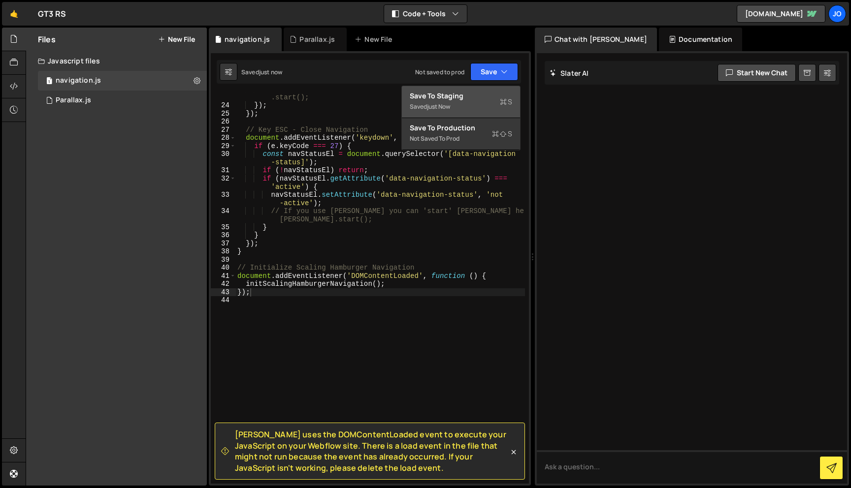
click at [476, 103] on div "Saved just now" at bounding box center [461, 107] width 102 height 12
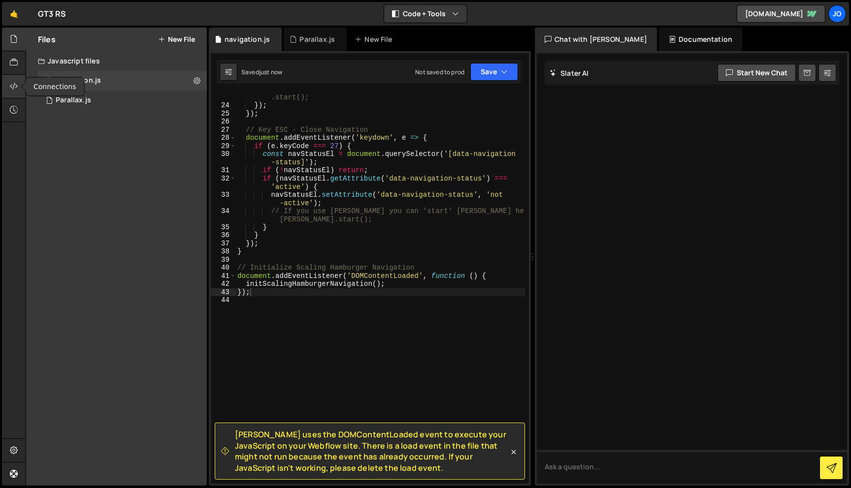
click at [11, 88] on icon at bounding box center [14, 86] width 8 height 11
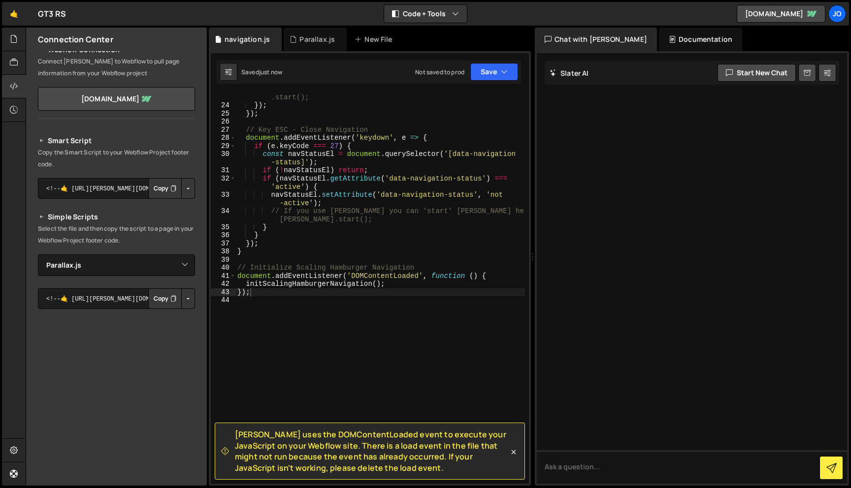
scroll to position [21, 0]
click at [137, 263] on select "Select File Parallax.js navigation.js" at bounding box center [116, 264] width 157 height 22
select select "46023"
click at [155, 294] on button "Copy" at bounding box center [164, 296] width 33 height 21
click at [184, 263] on select "Select File Parallax.js navigation.js" at bounding box center [116, 264] width 157 height 22
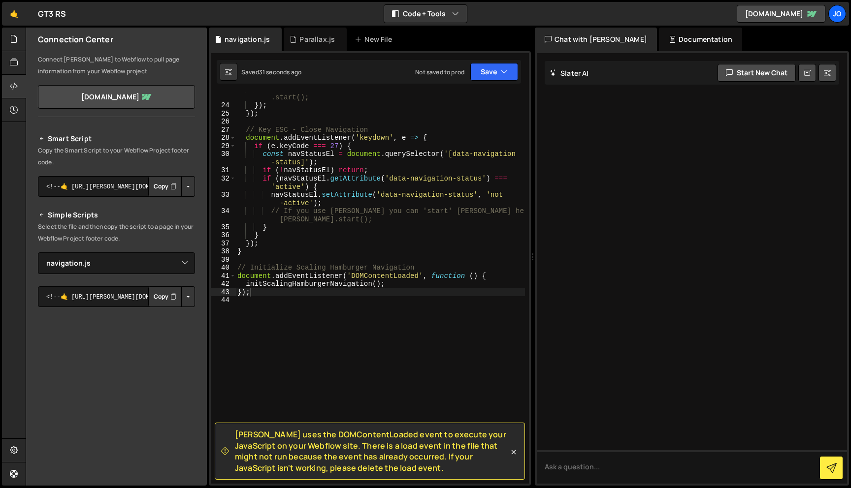
click at [147, 237] on p "Select the file and then copy the script to a page in your Webflow Project foot…" at bounding box center [116, 233] width 157 height 24
click at [139, 264] on select "Select File Parallax.js navigation.js" at bounding box center [116, 264] width 157 height 22
click at [185, 296] on button "Button group with nested dropdown" at bounding box center [188, 296] width 14 height 21
click at [171, 313] on link "Copy Staging js" at bounding box center [154, 316] width 82 height 14
